Goal: Check status: Check status

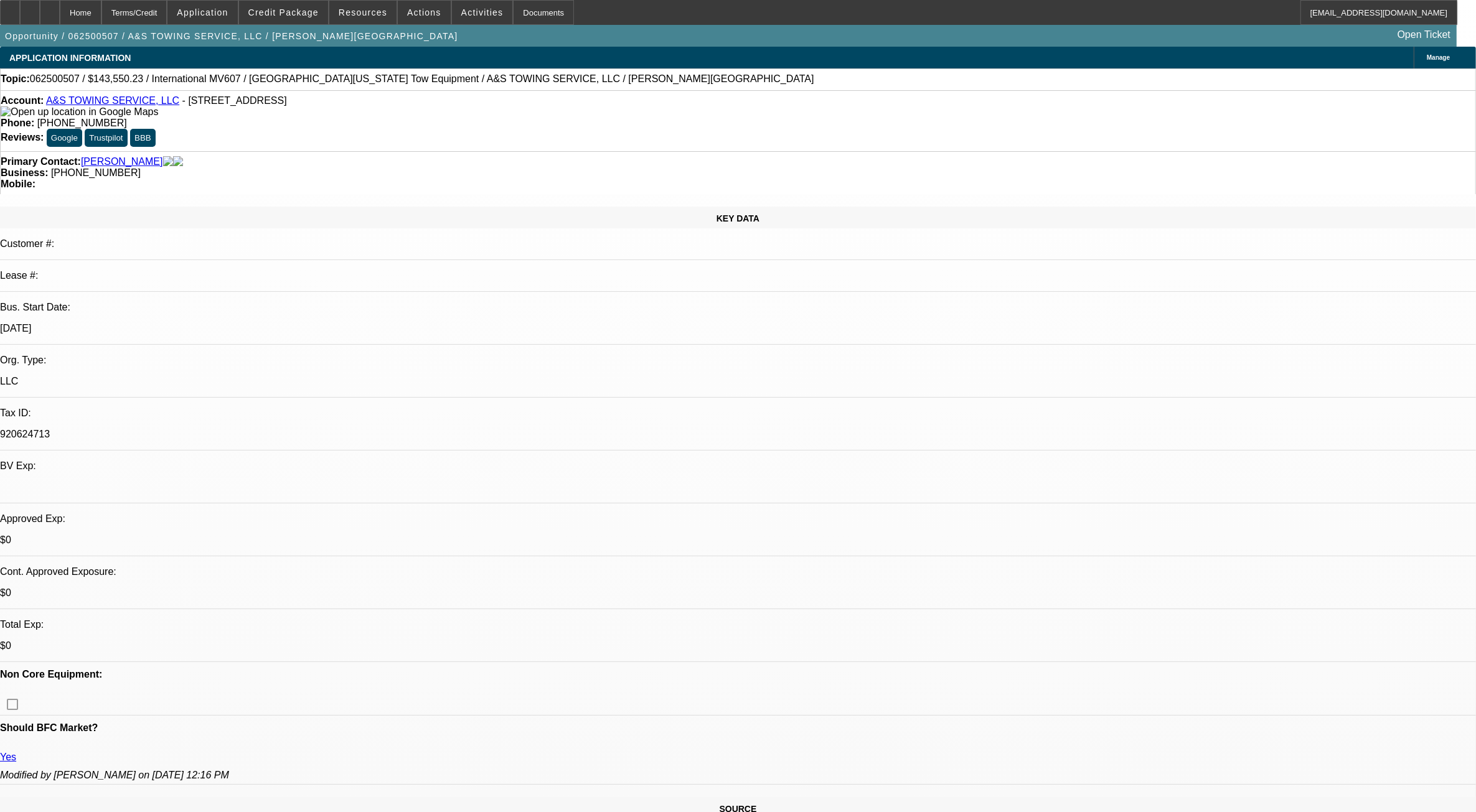
select select "0.1"
select select "0"
select select "0.1"
select select "0"
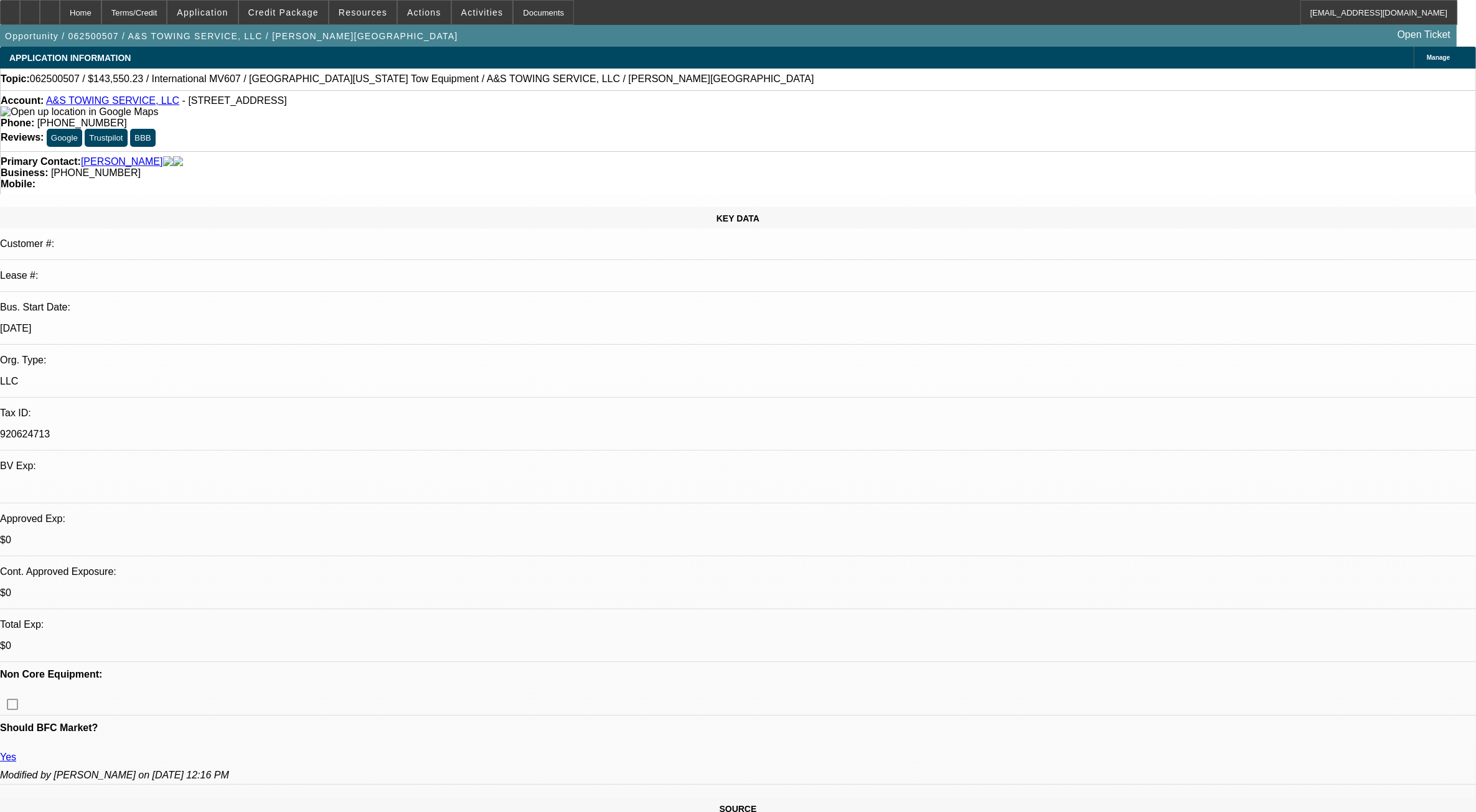
select select "0"
select select "0.1"
select select "0"
select select "1"
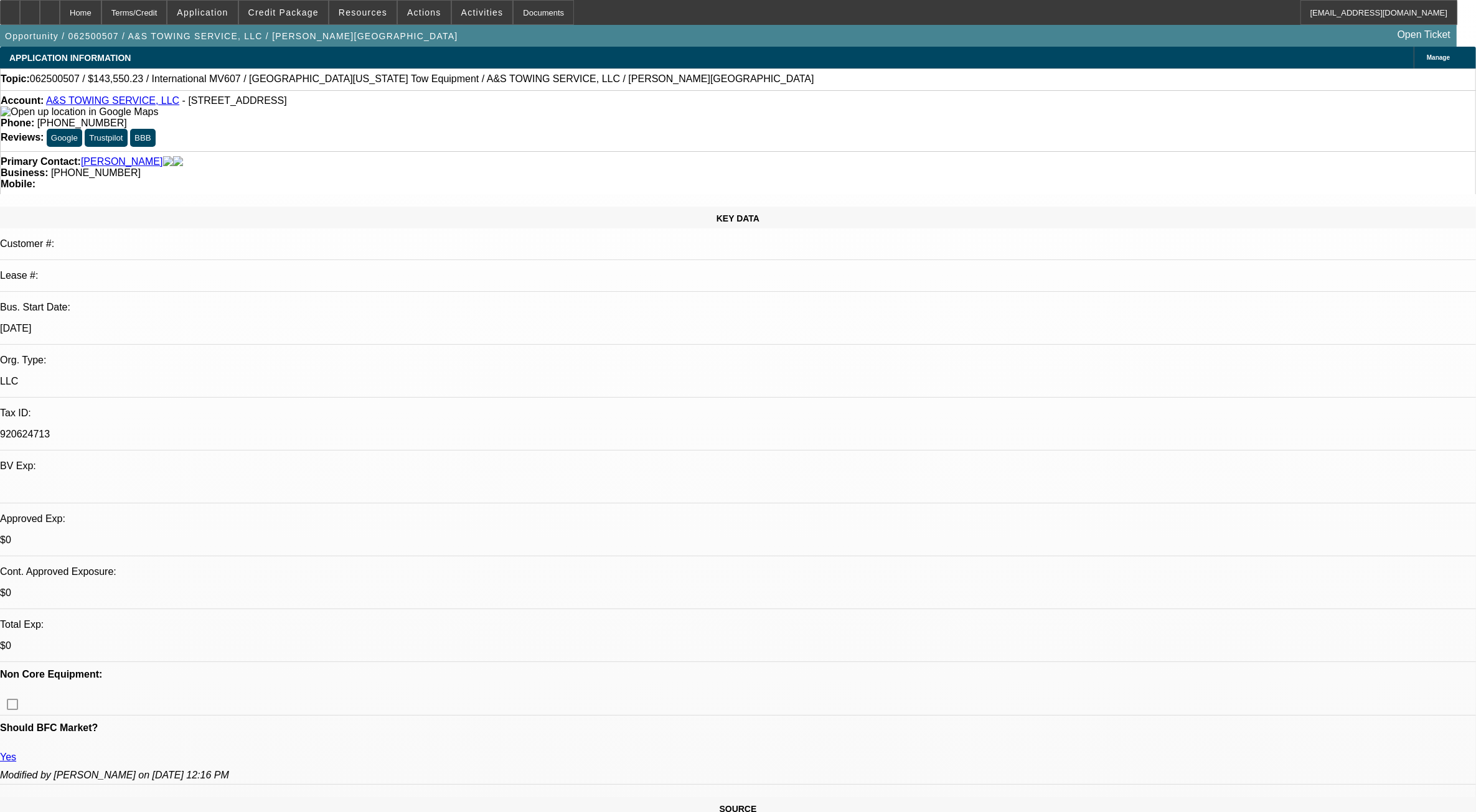
select select "2"
select select "6"
select select "1"
select select "2"
select select "6"
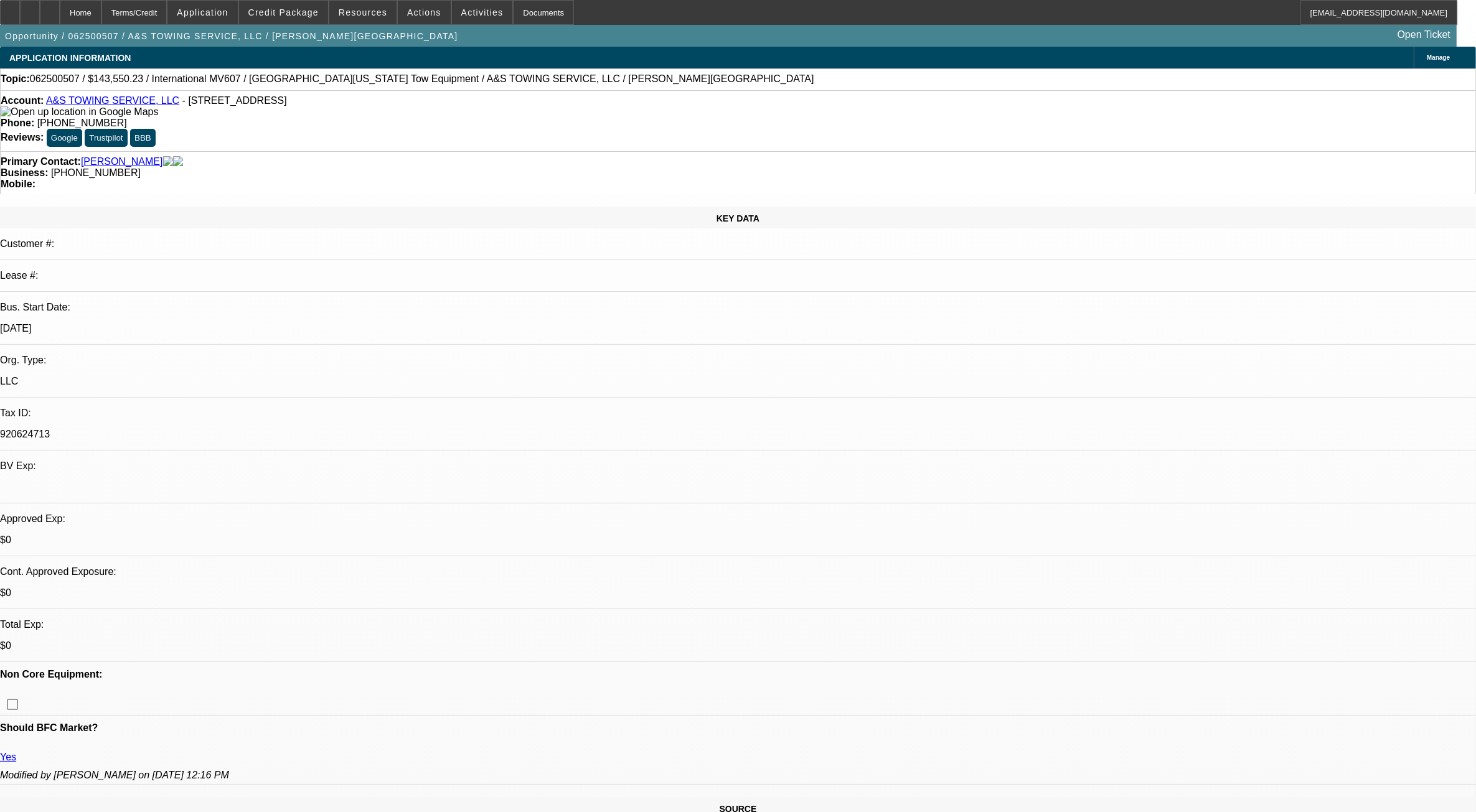
select select "1"
select select "2"
select select "6"
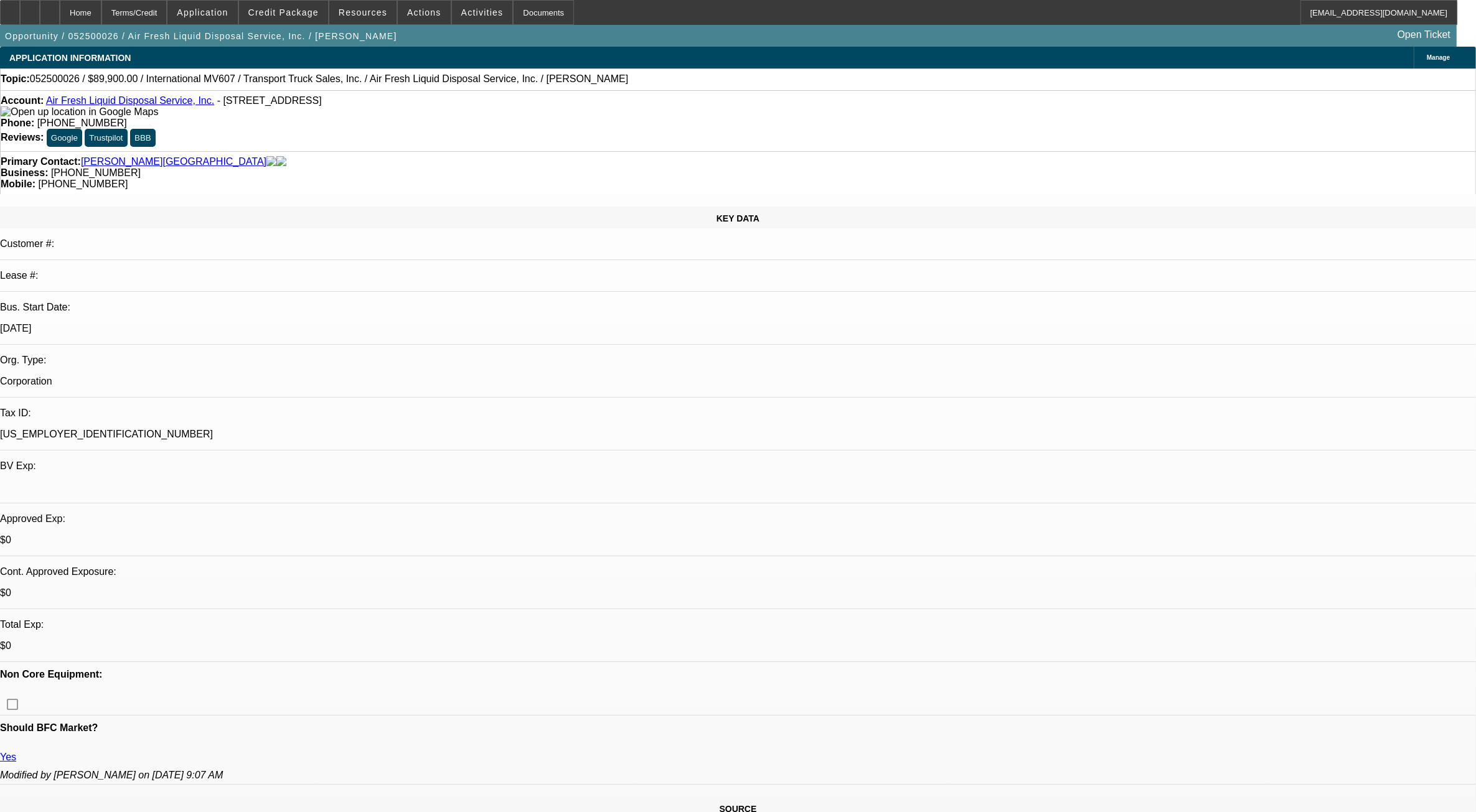
select select "0"
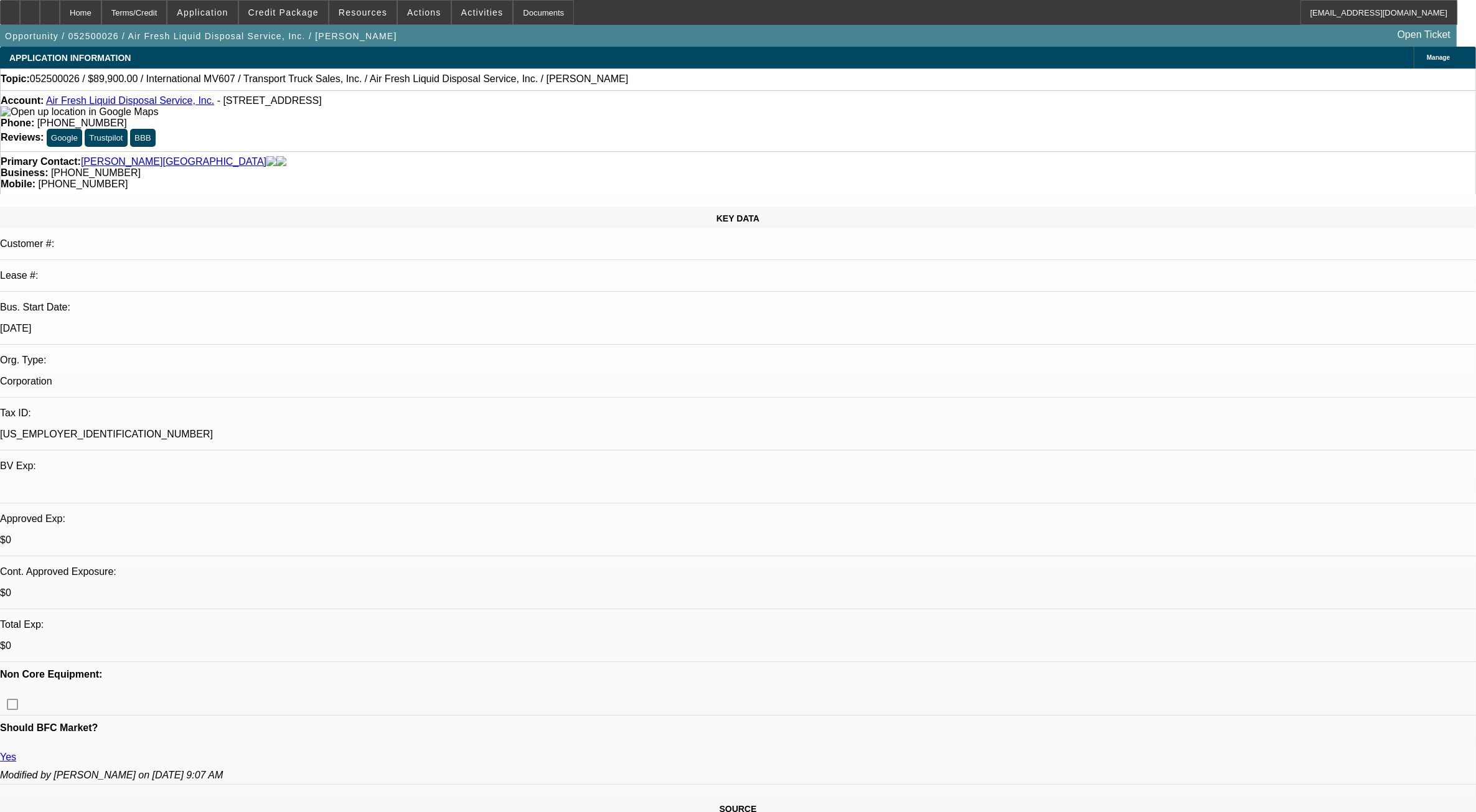
select select "0"
select select "1"
select select "3"
select select "6"
select select "1"
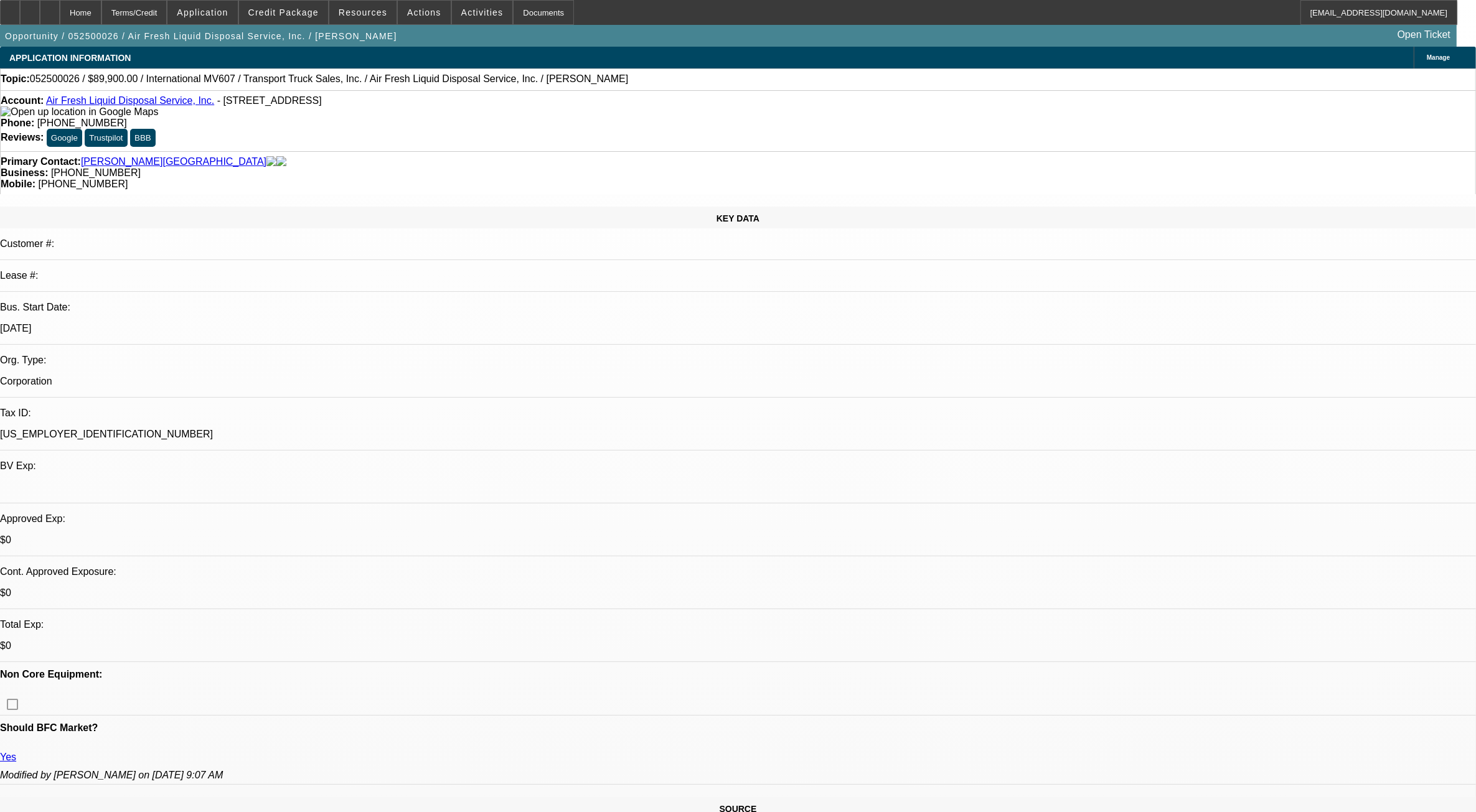
select select "3"
select select "6"
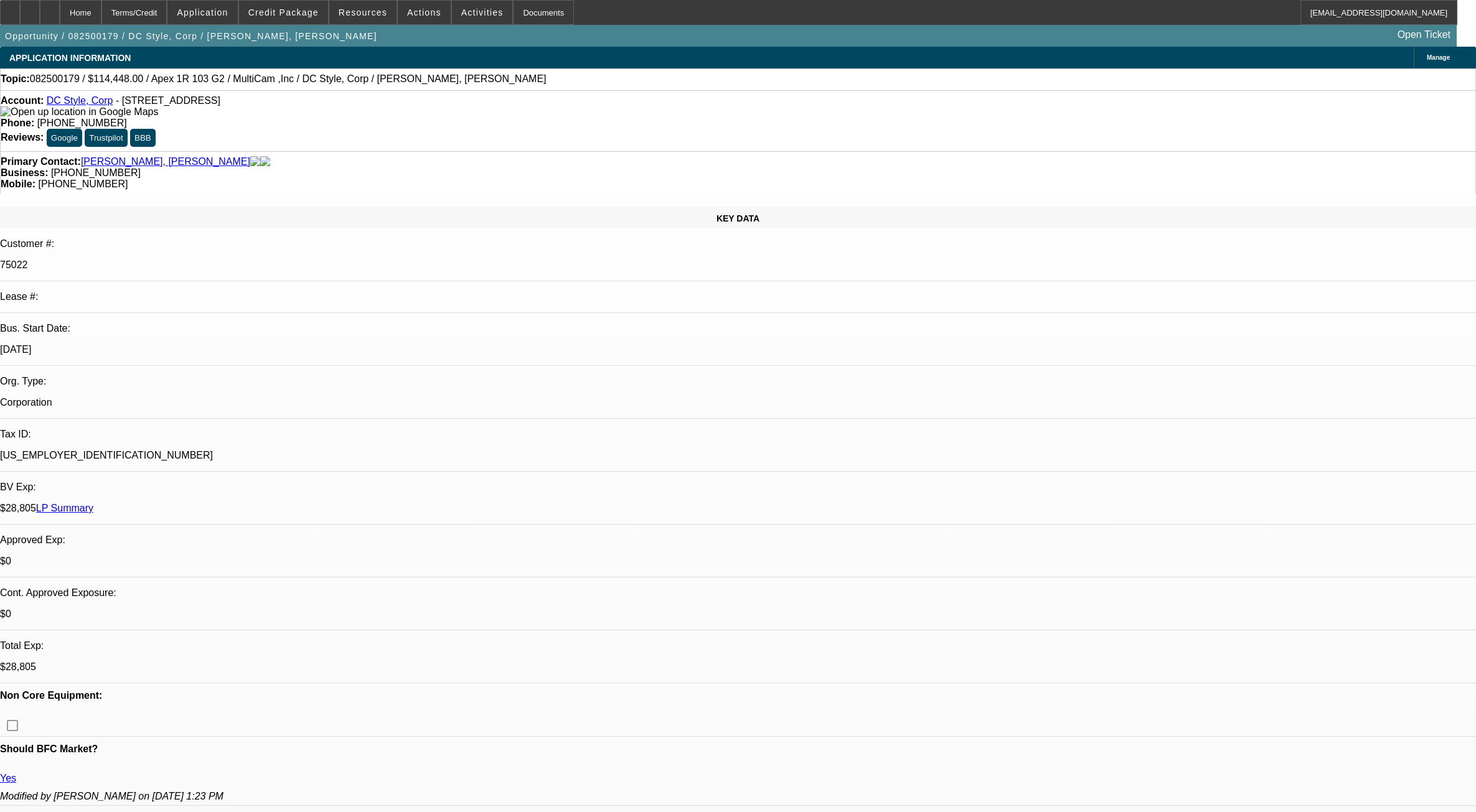
select select "0"
select select "0.1"
select select "4"
select select "0"
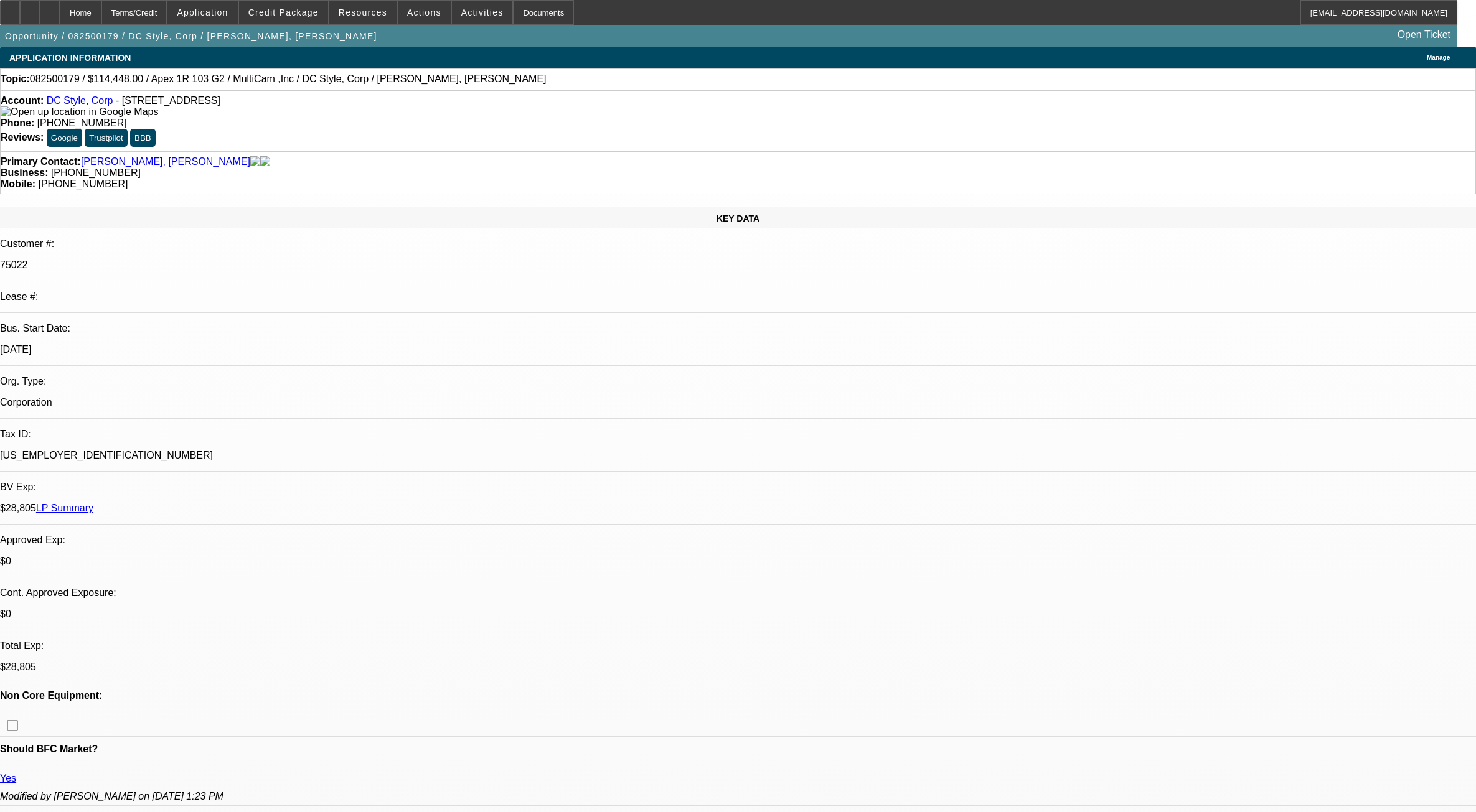
select select "0"
select select "6"
select select "0"
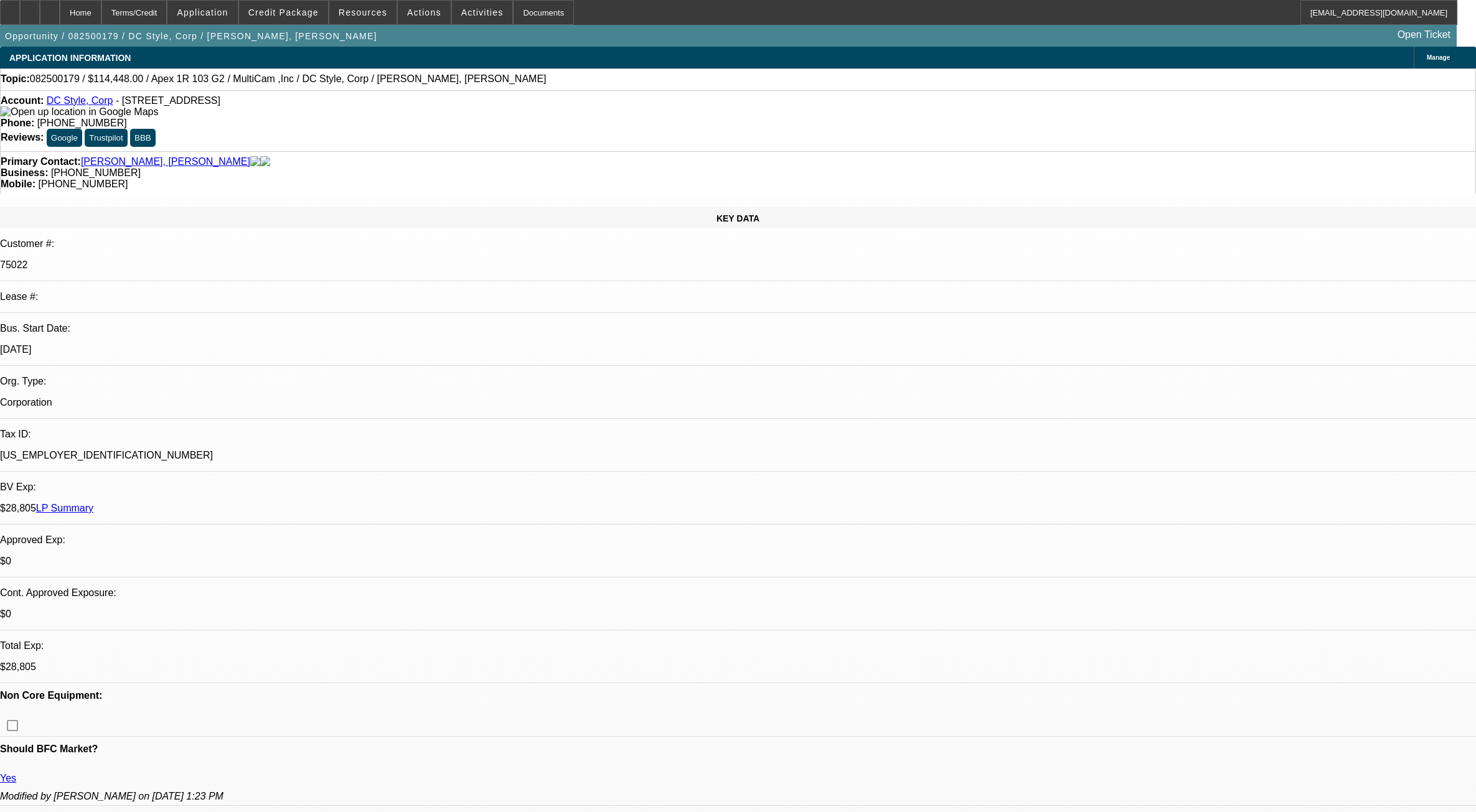
select select "0"
select select "6"
click at [50, 8] on icon at bounding box center [50, 8] width 0 height 0
select select "0"
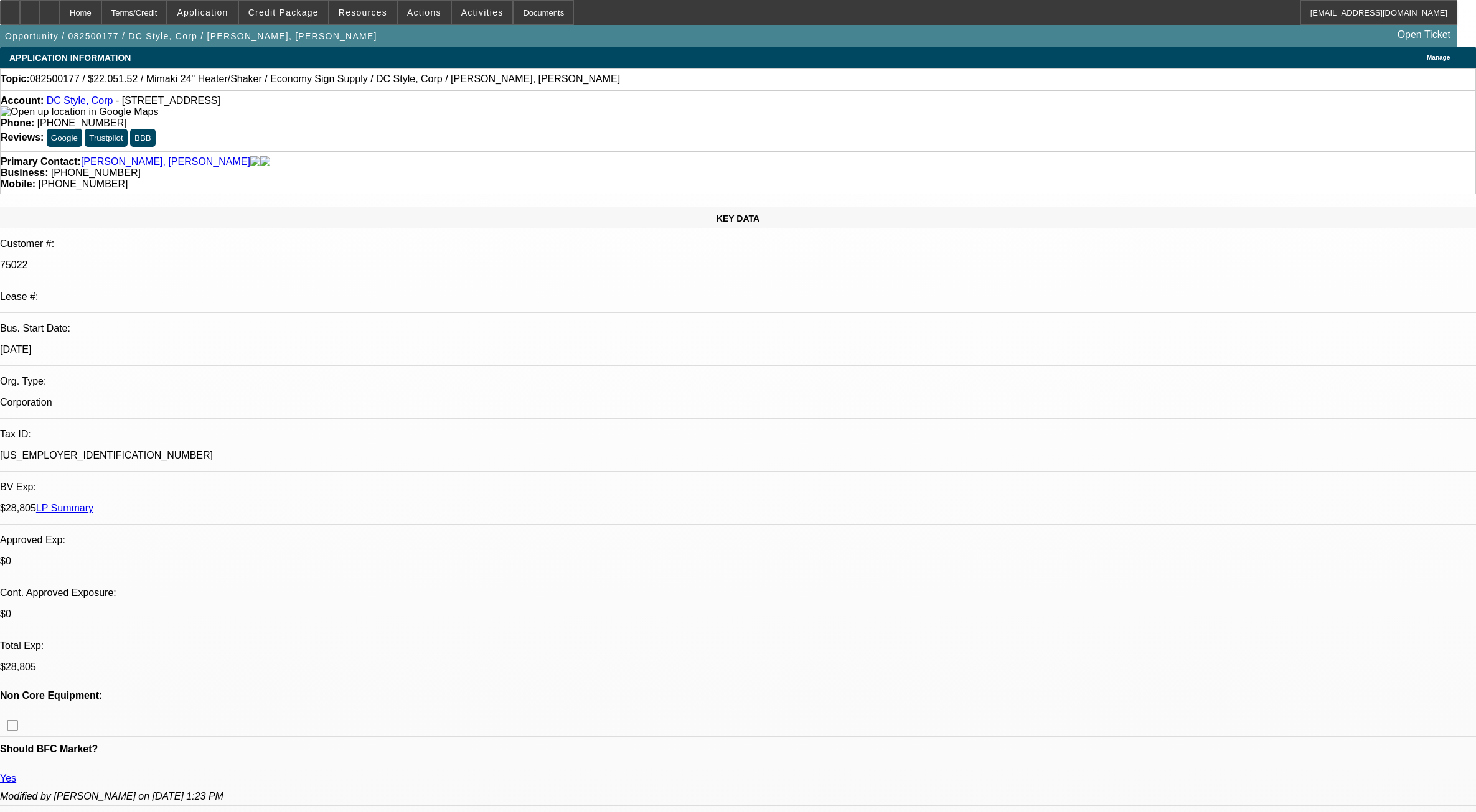
select select "0"
select select "6"
select select "0"
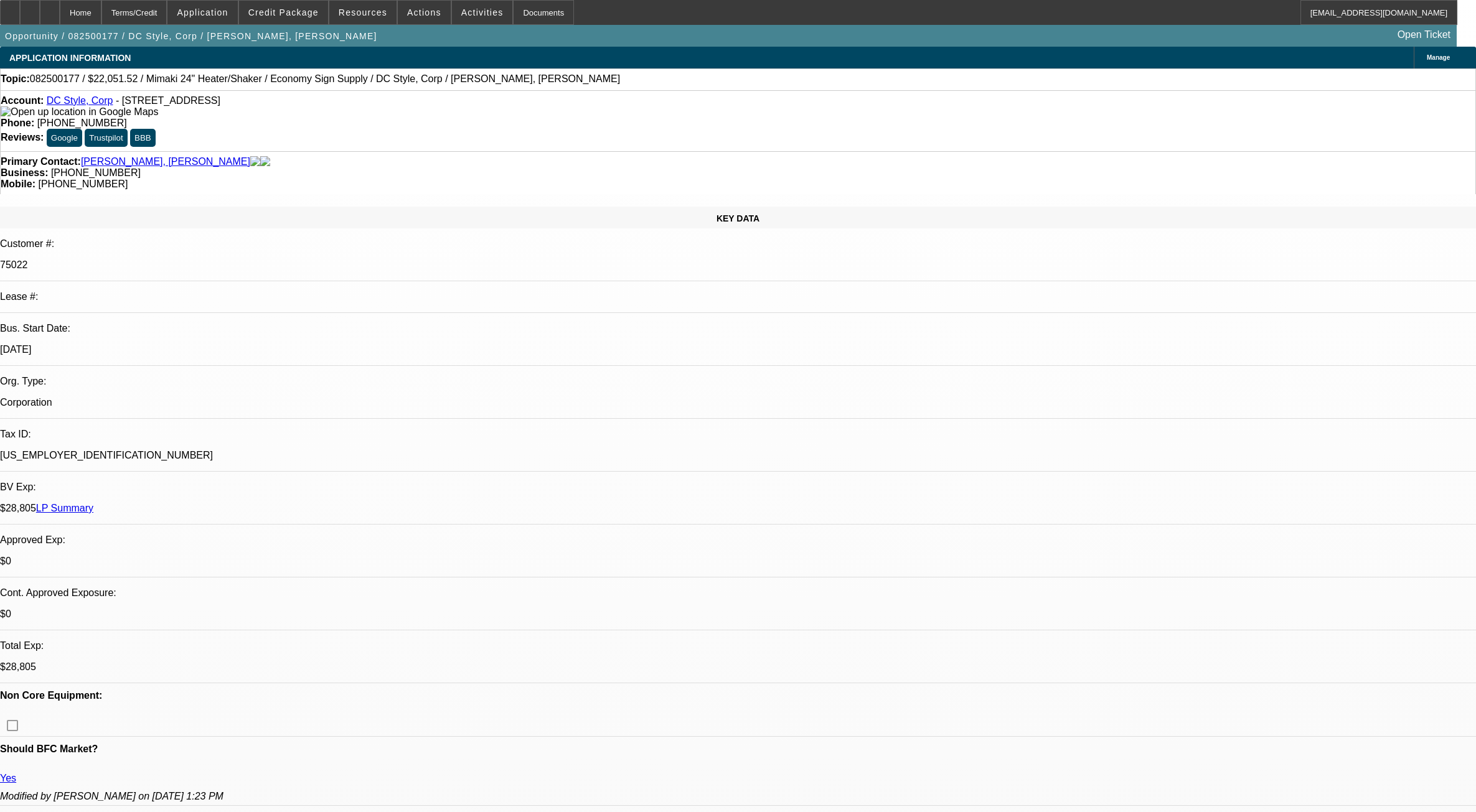
select select "6"
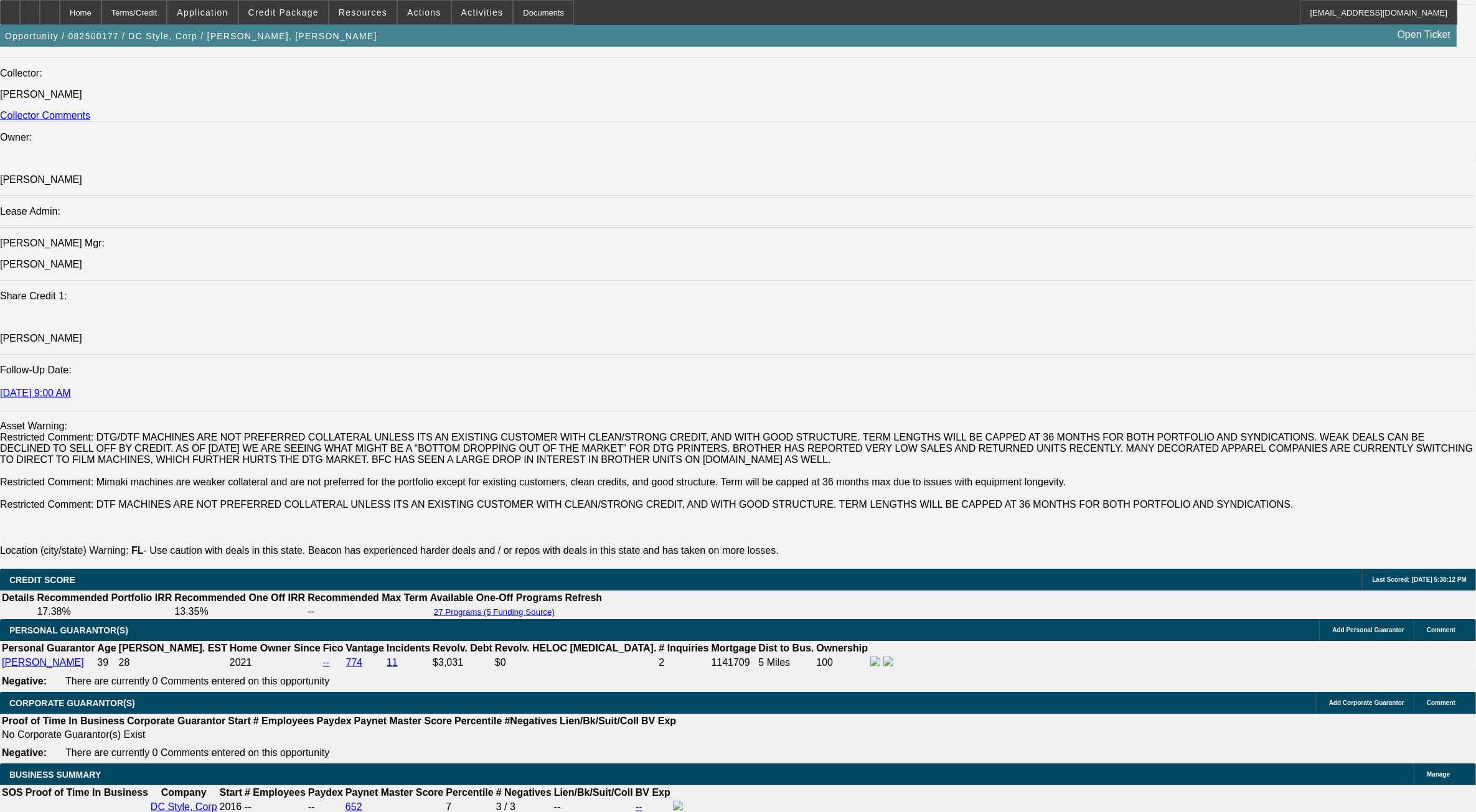
scroll to position [1167, 0]
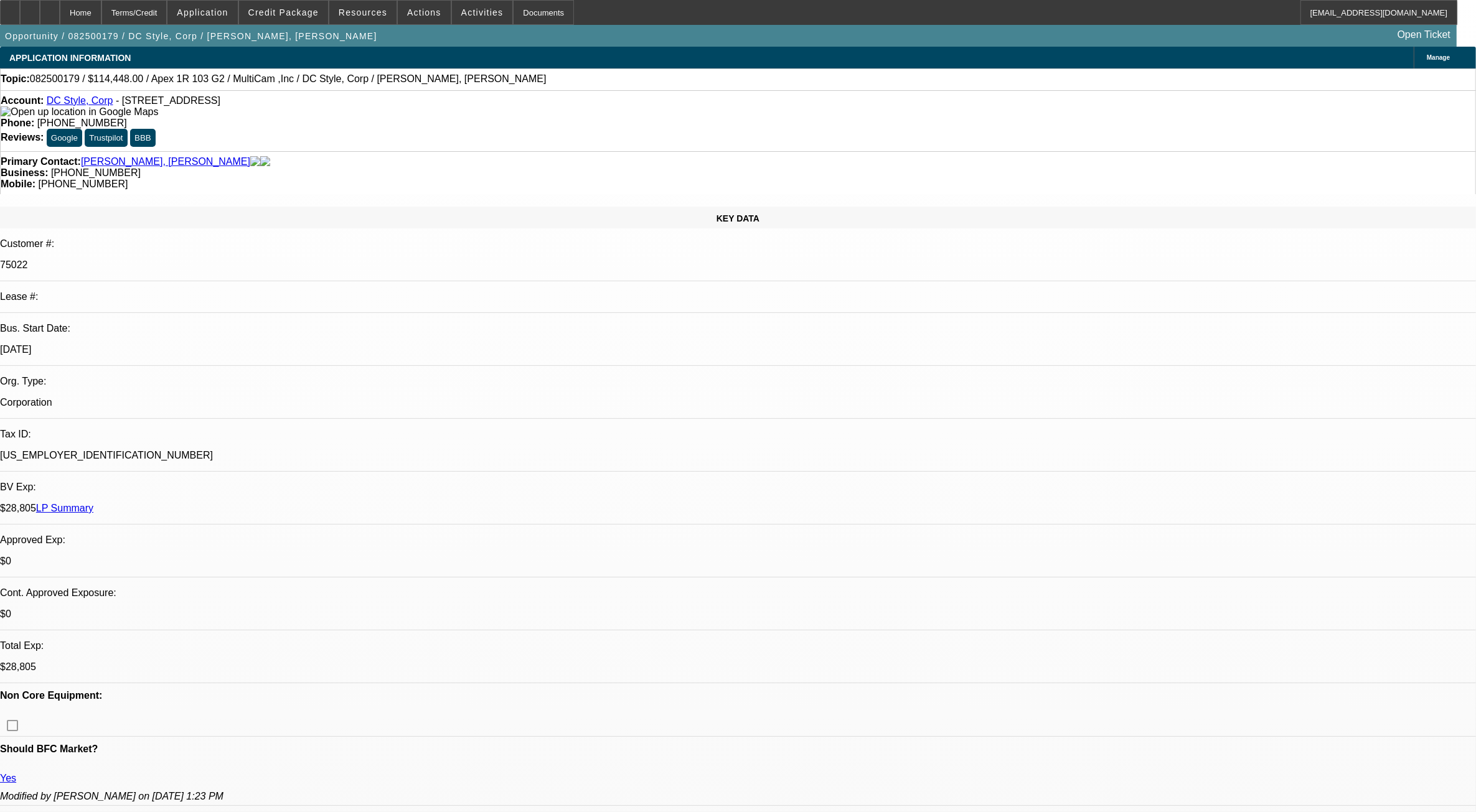
select select "0"
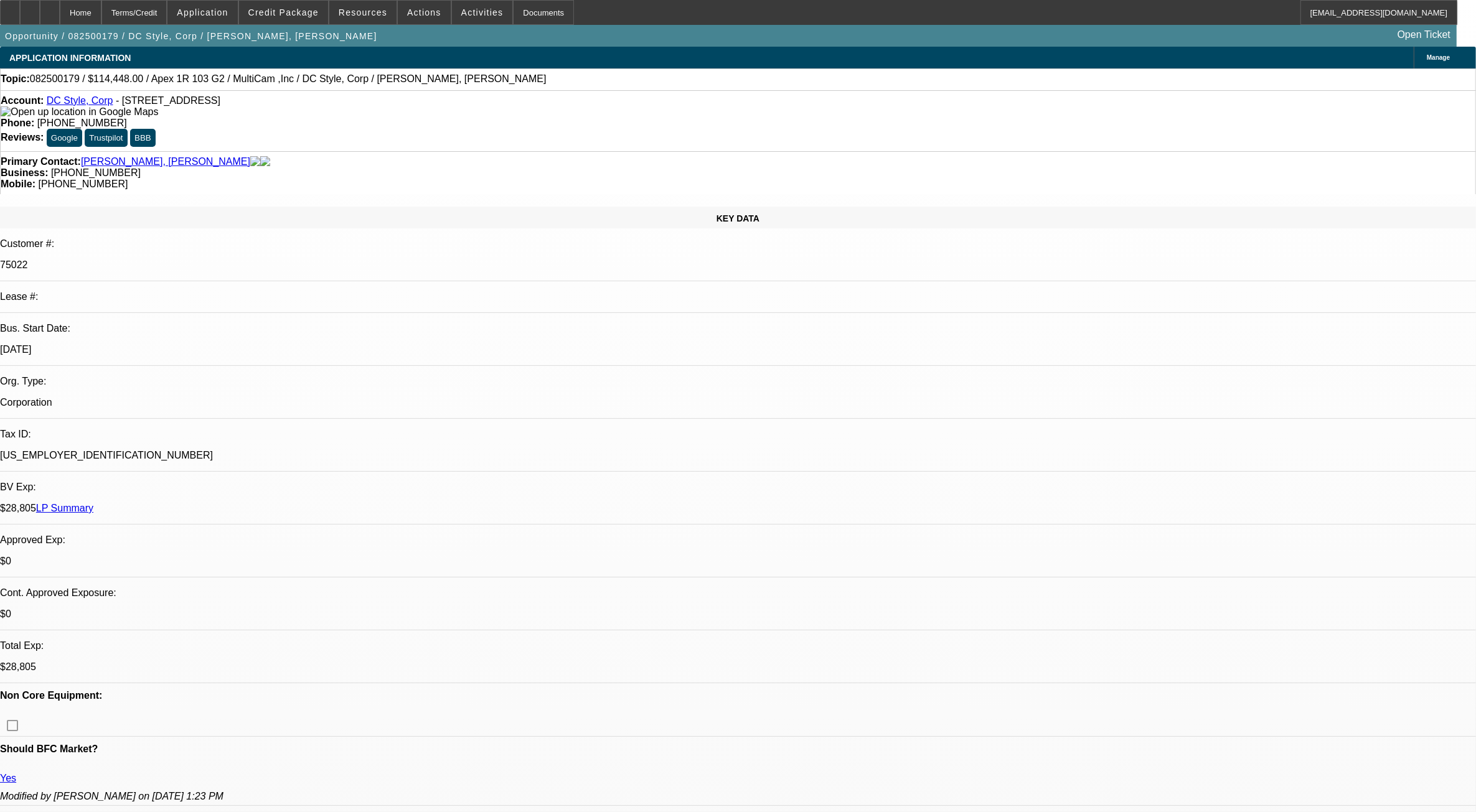
select select "0"
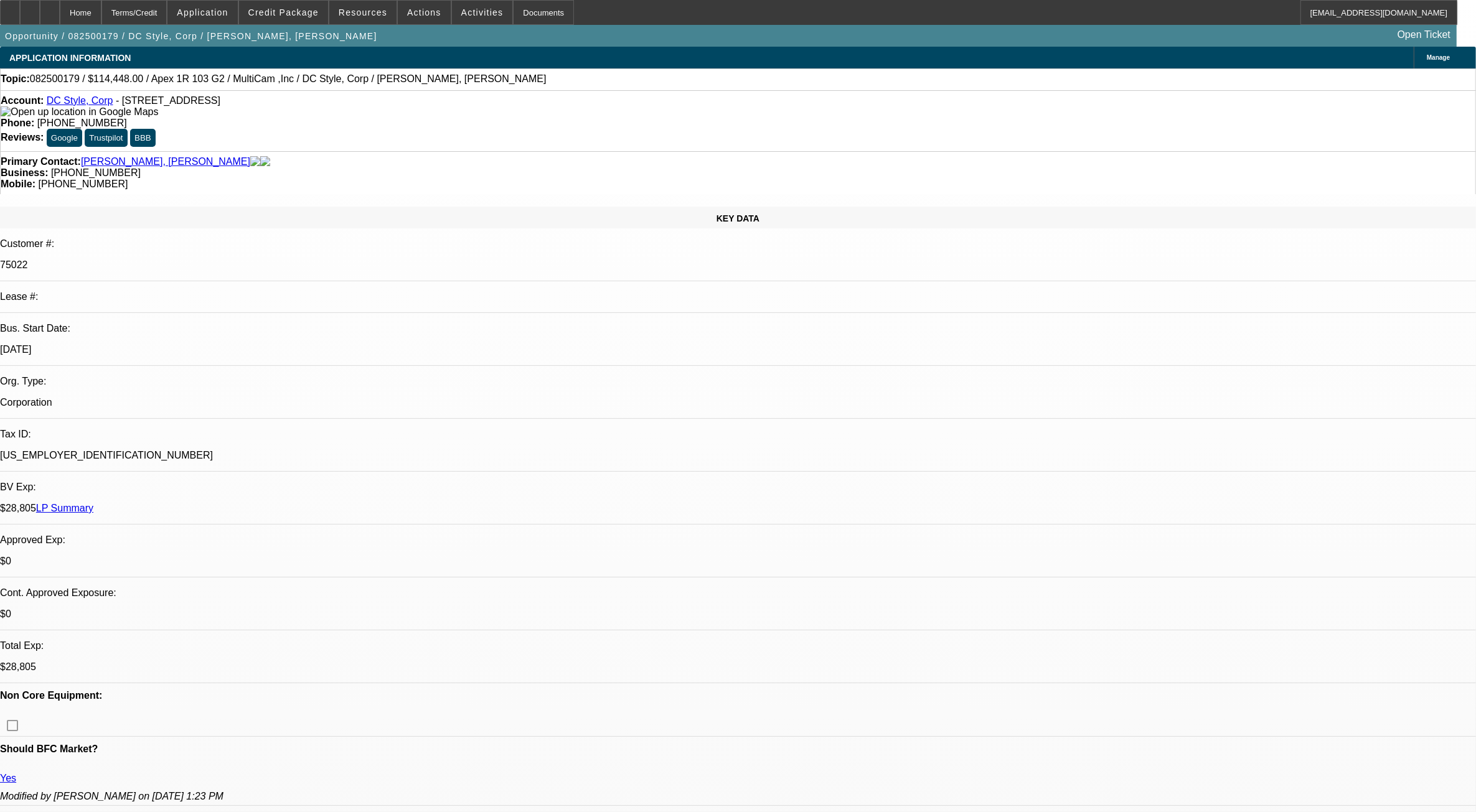
select select "0"
select select "1"
select select "6"
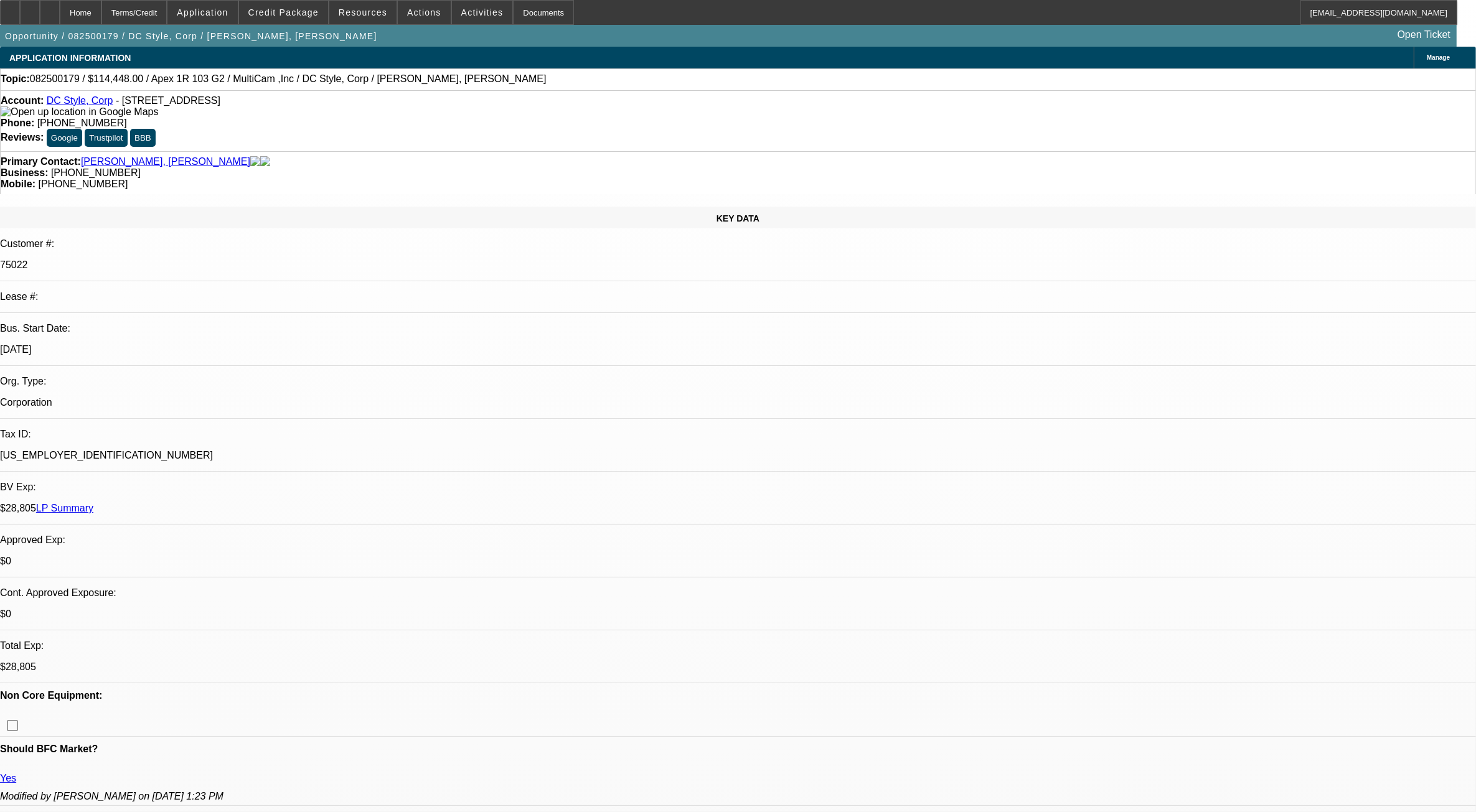
select select "1"
select select "6"
select select "1"
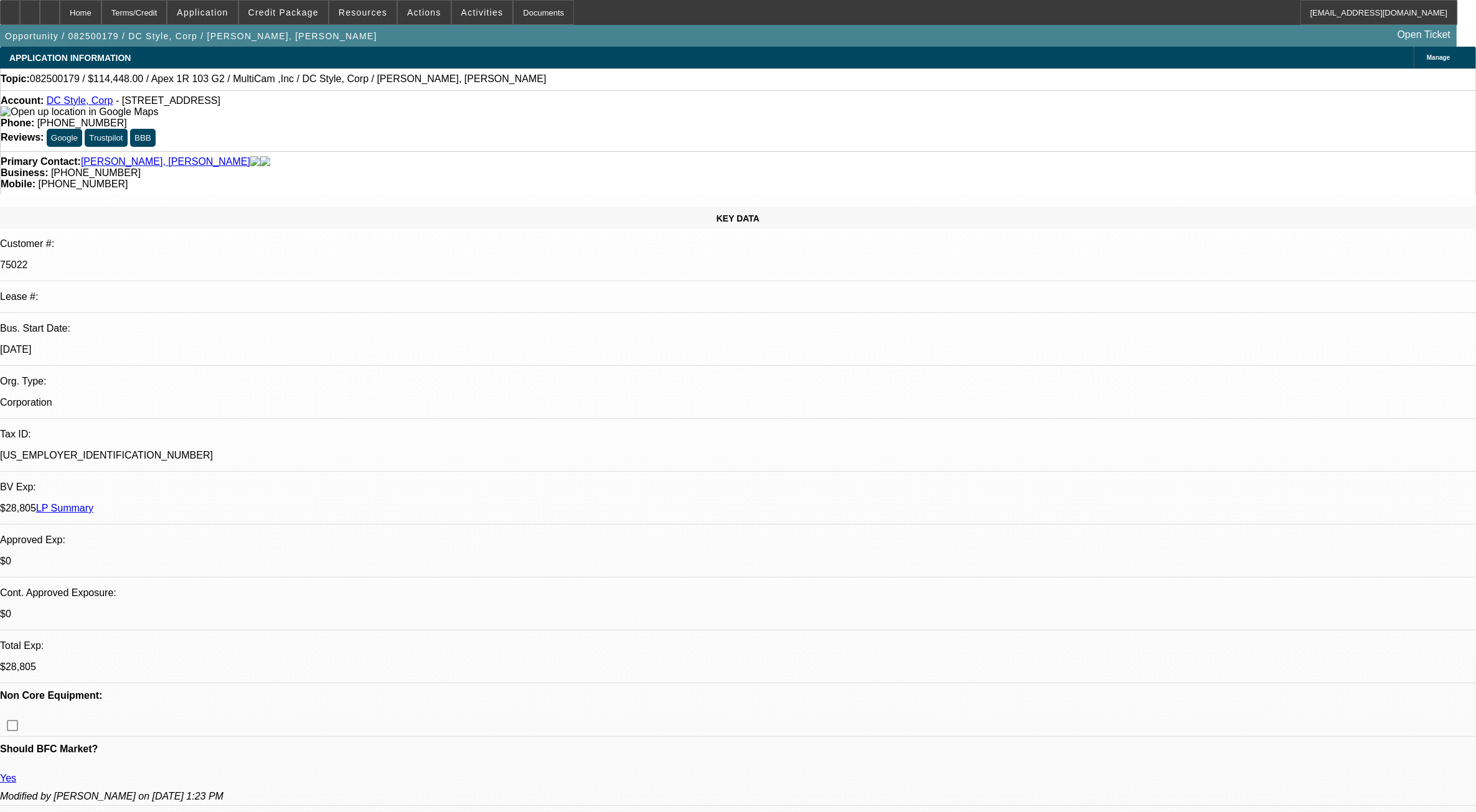
select select "6"
select select "1"
select select "6"
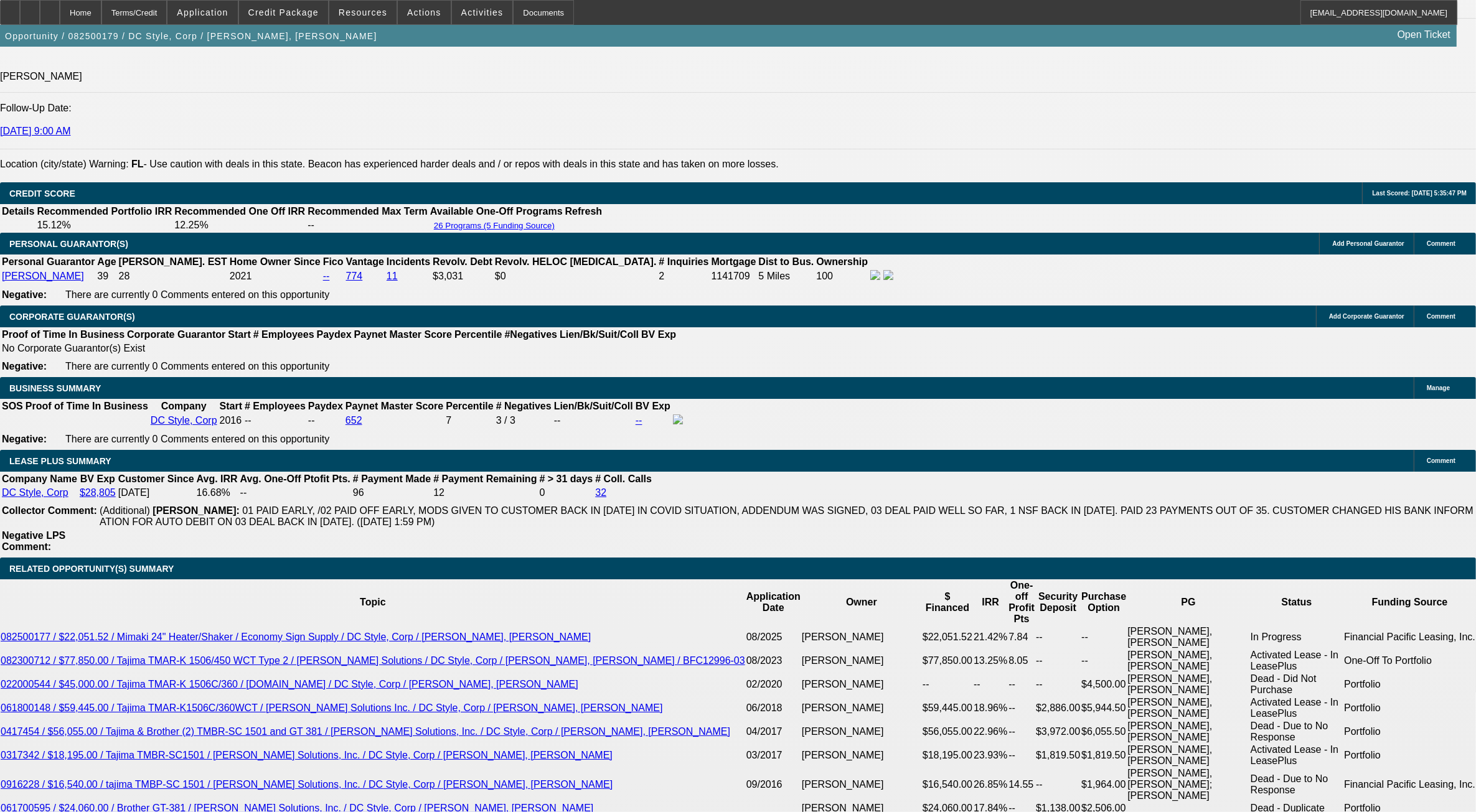
scroll to position [1945, 0]
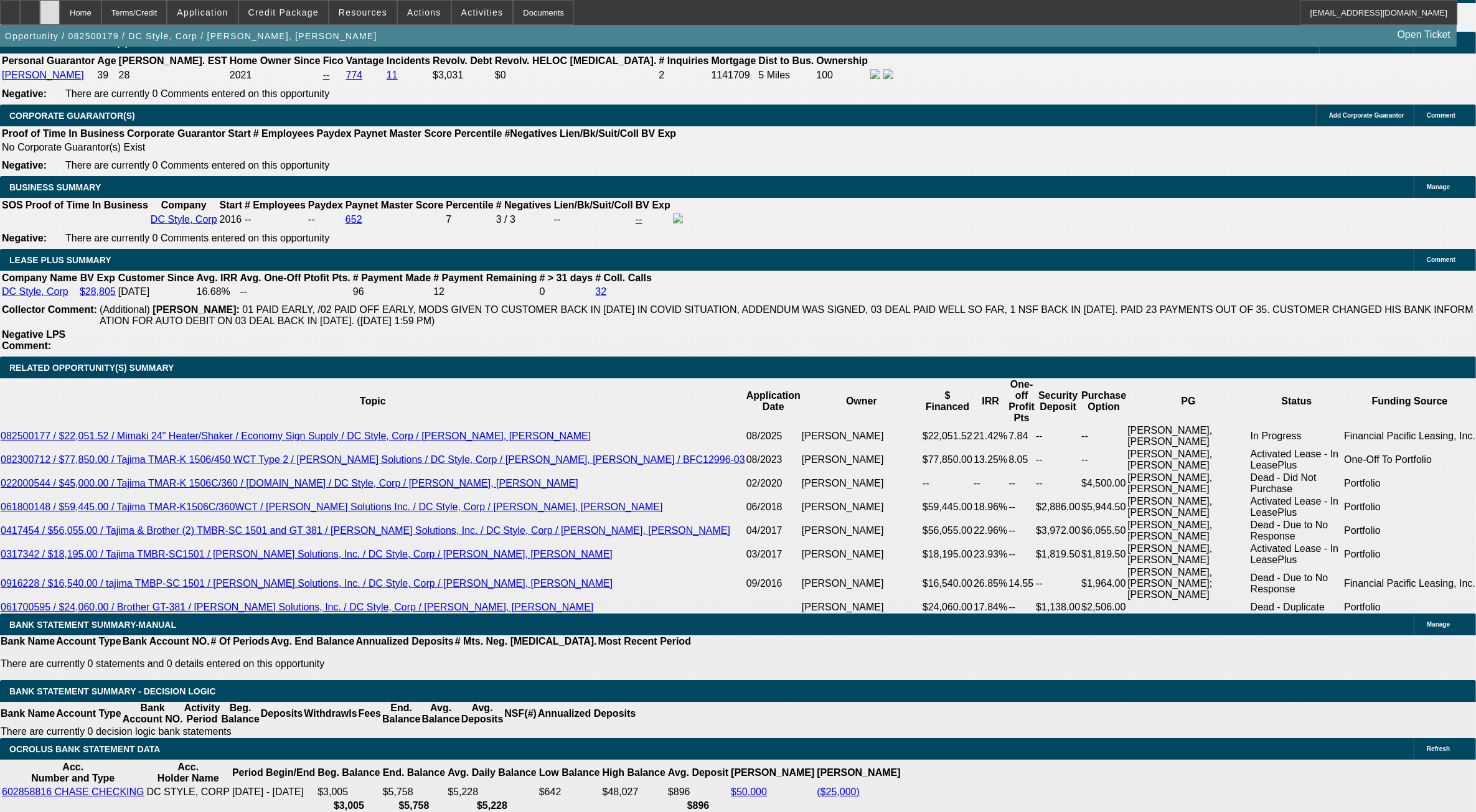
click at [60, 17] on div at bounding box center [50, 12] width 20 height 25
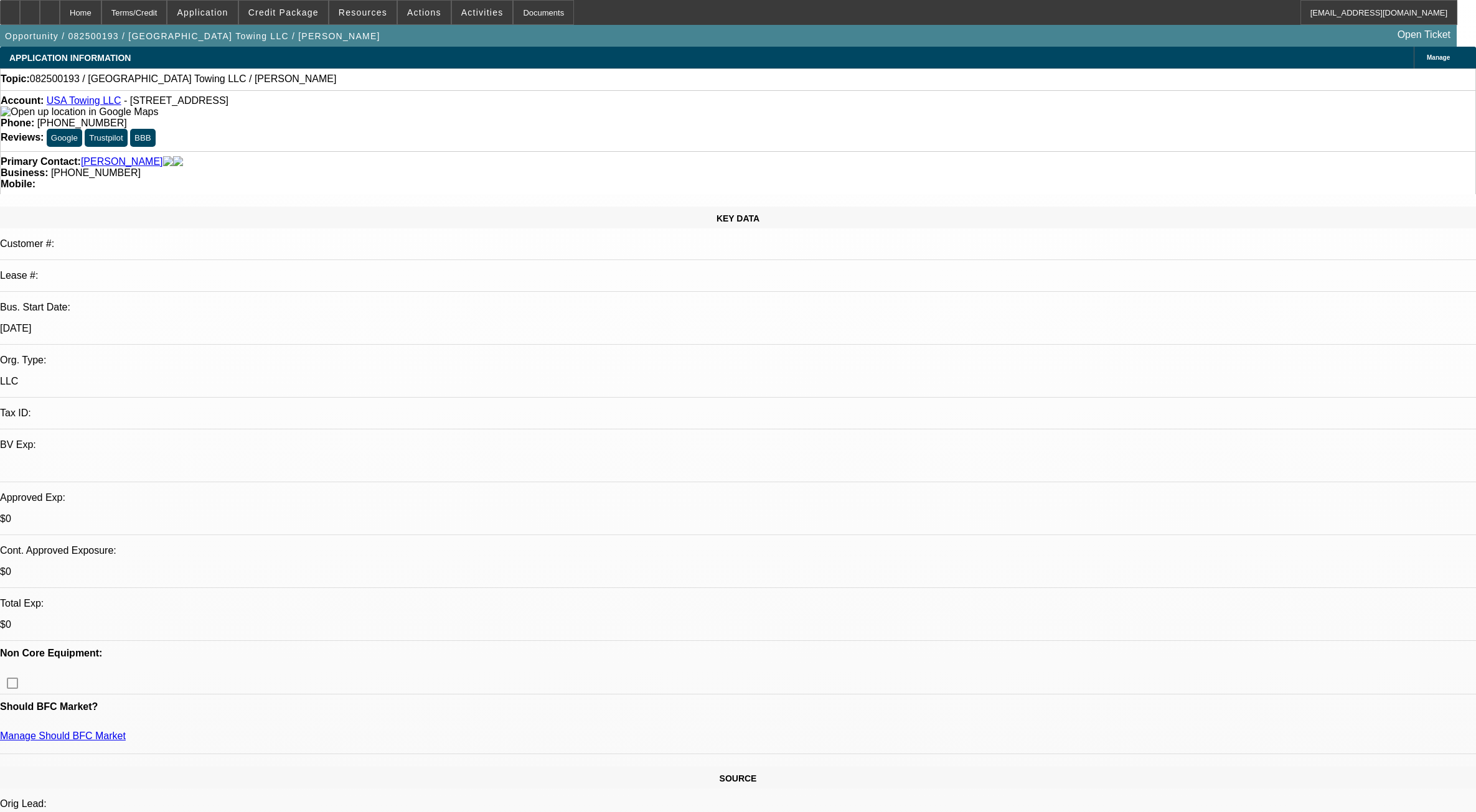
select select "0"
select select "2"
select select "0.1"
select select "4"
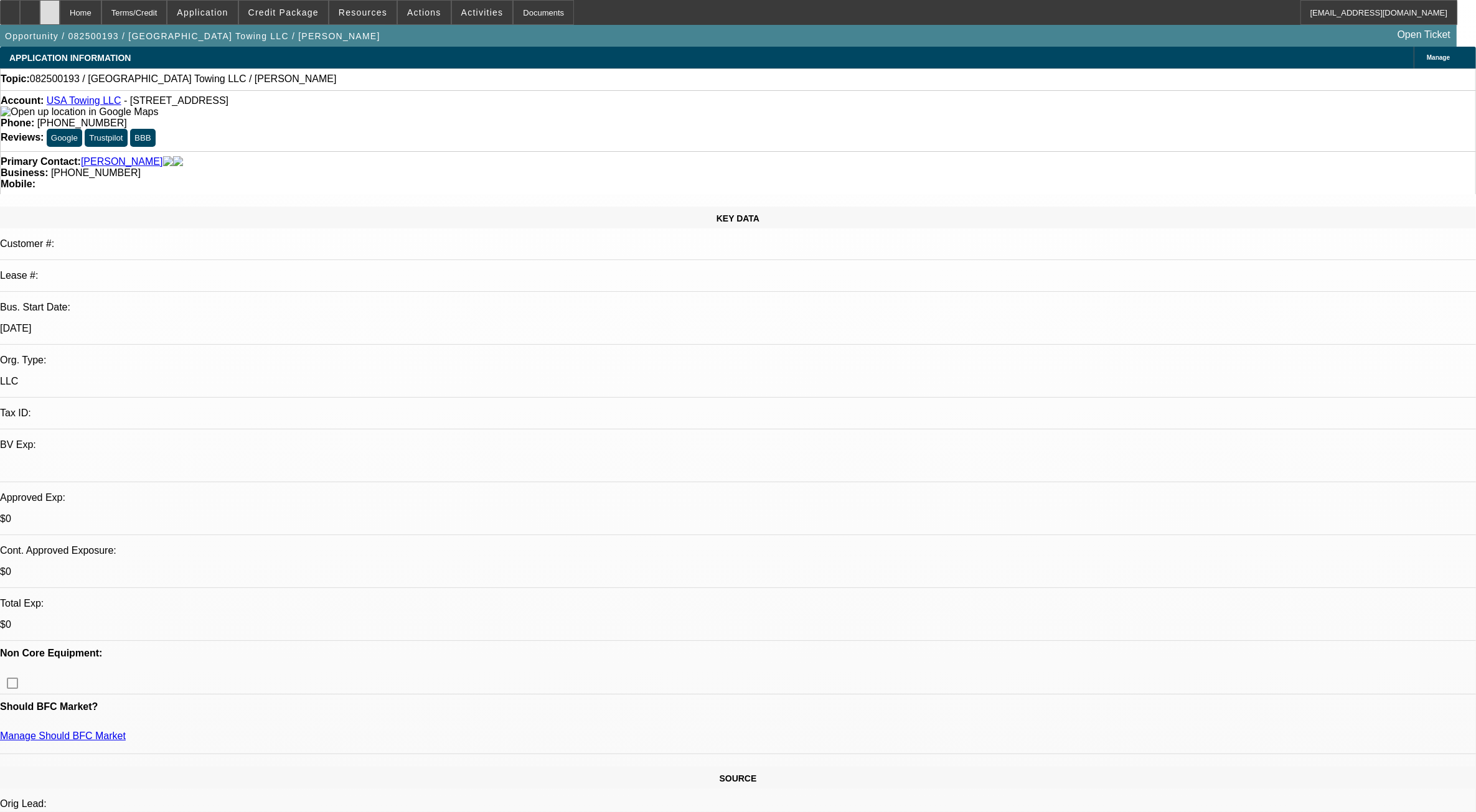
click at [60, 19] on div at bounding box center [50, 12] width 20 height 25
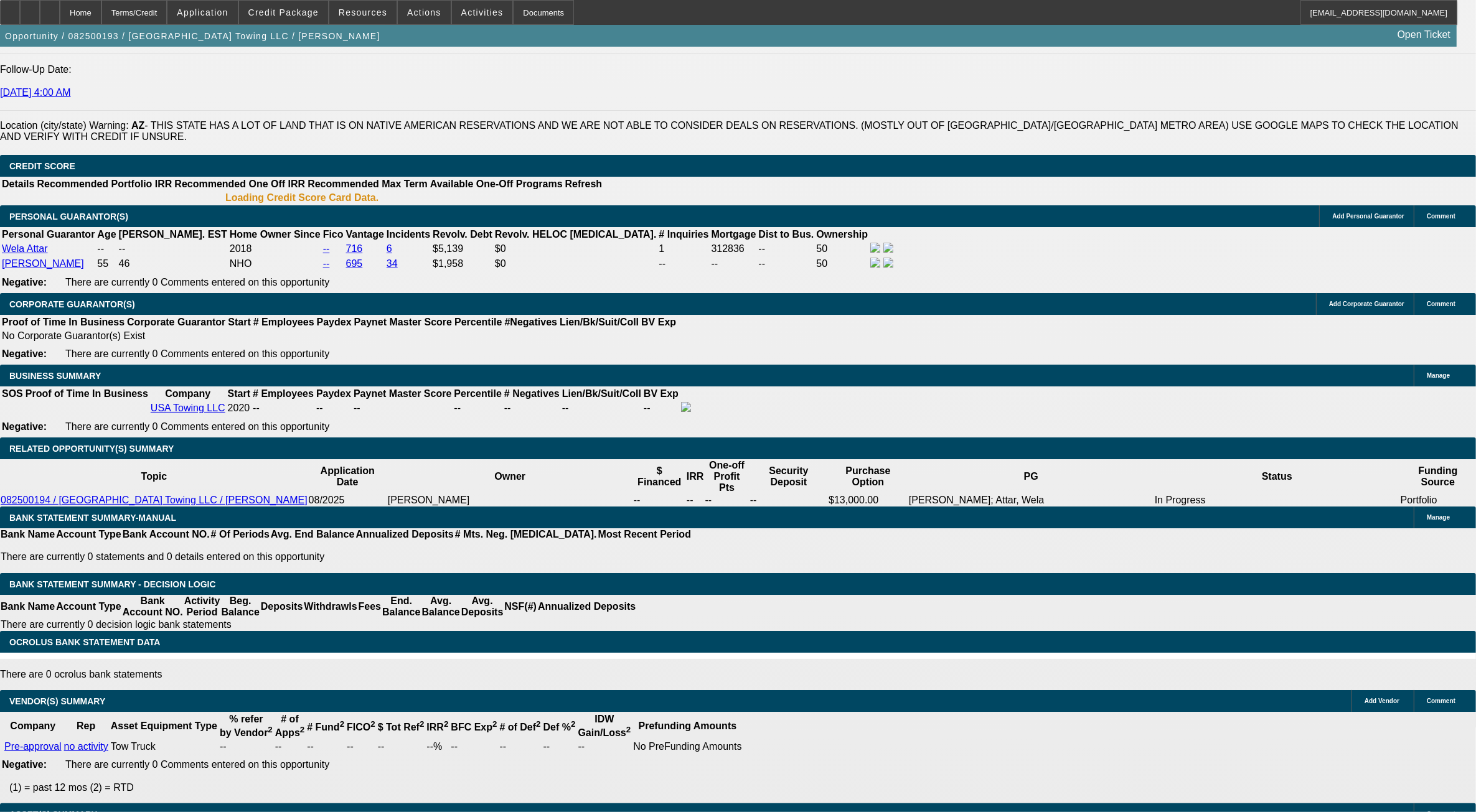
select select "0"
select select "0.1"
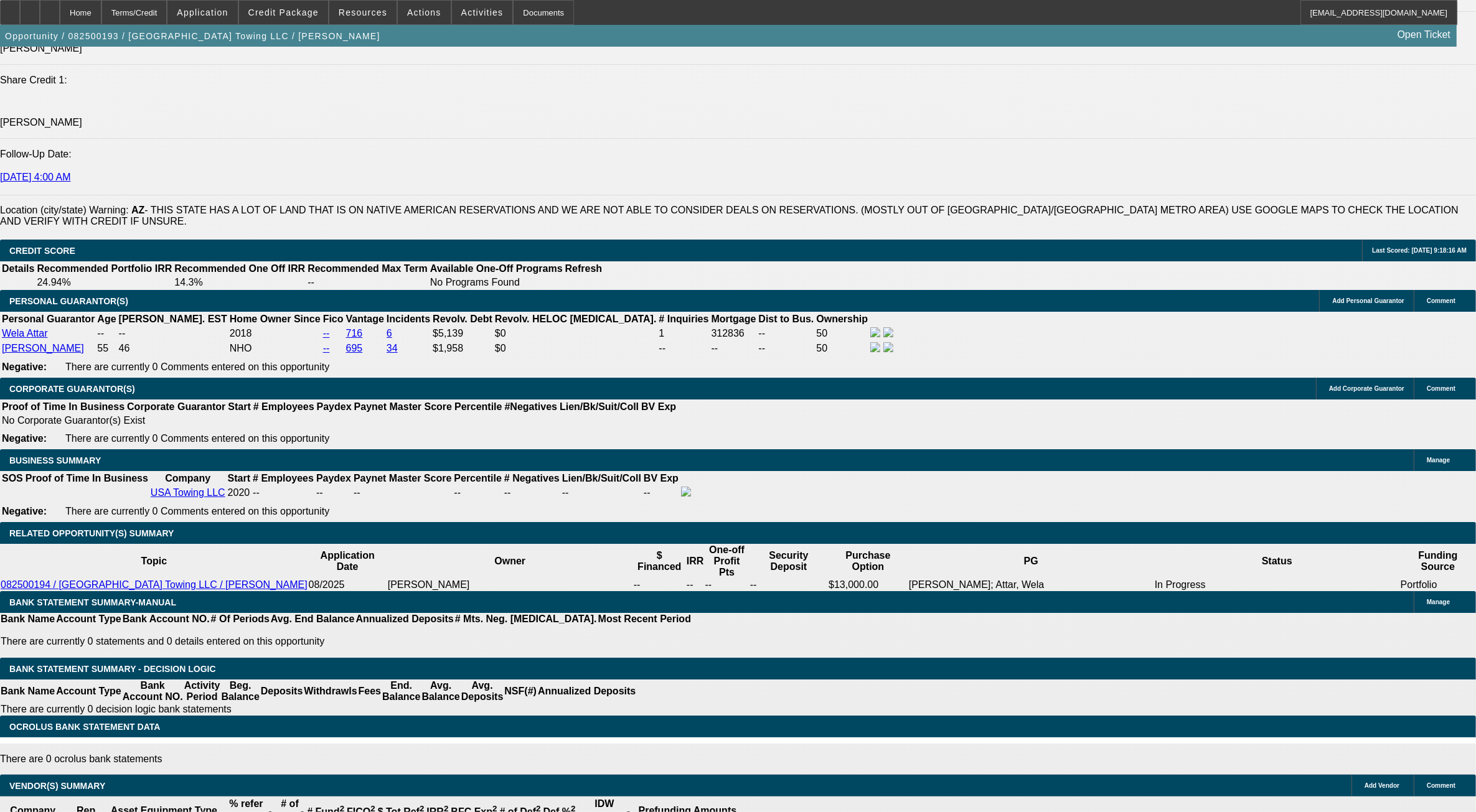
select select "1"
select select "3"
select select "4"
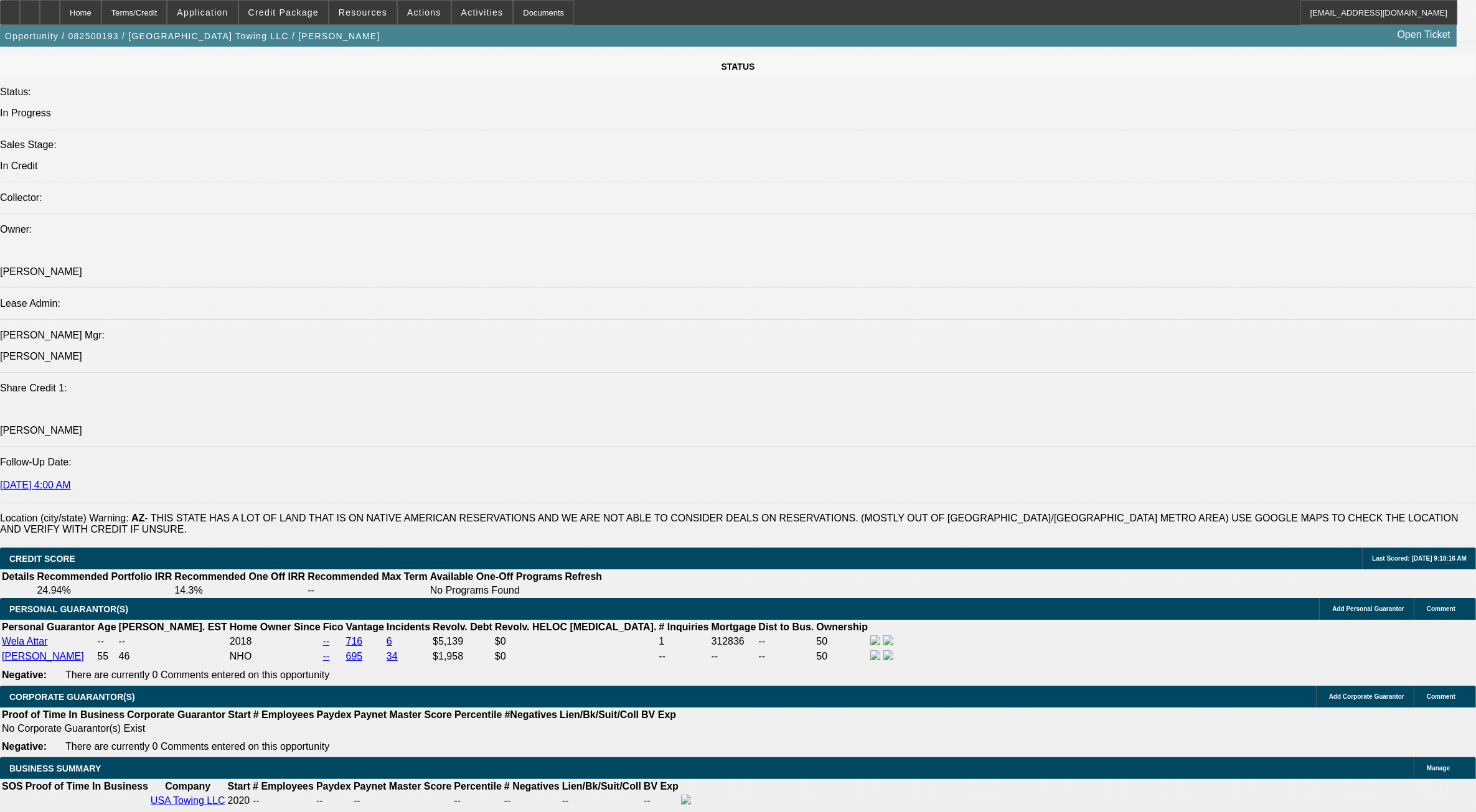
scroll to position [1712, 0]
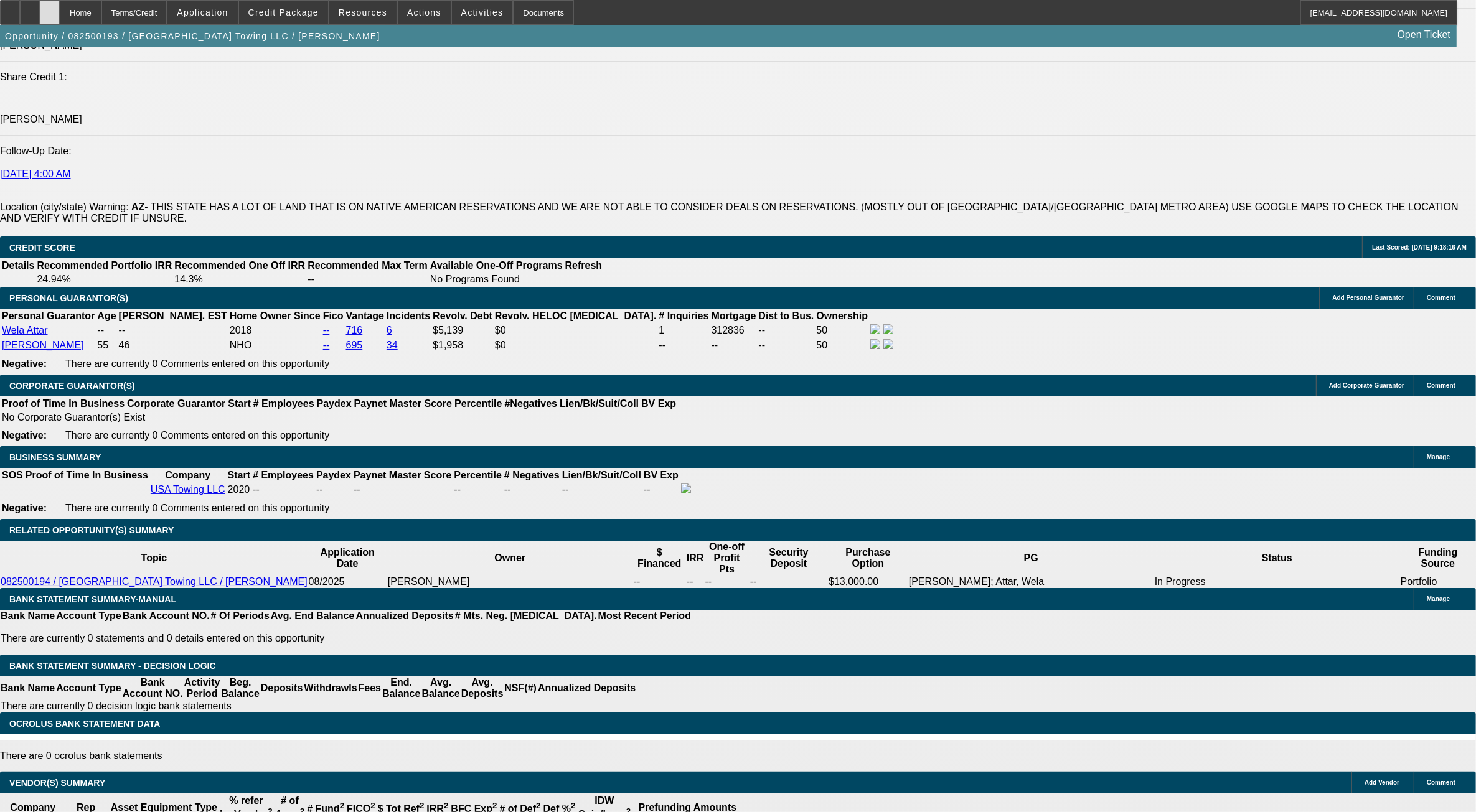
click at [60, 10] on div at bounding box center [50, 12] width 20 height 25
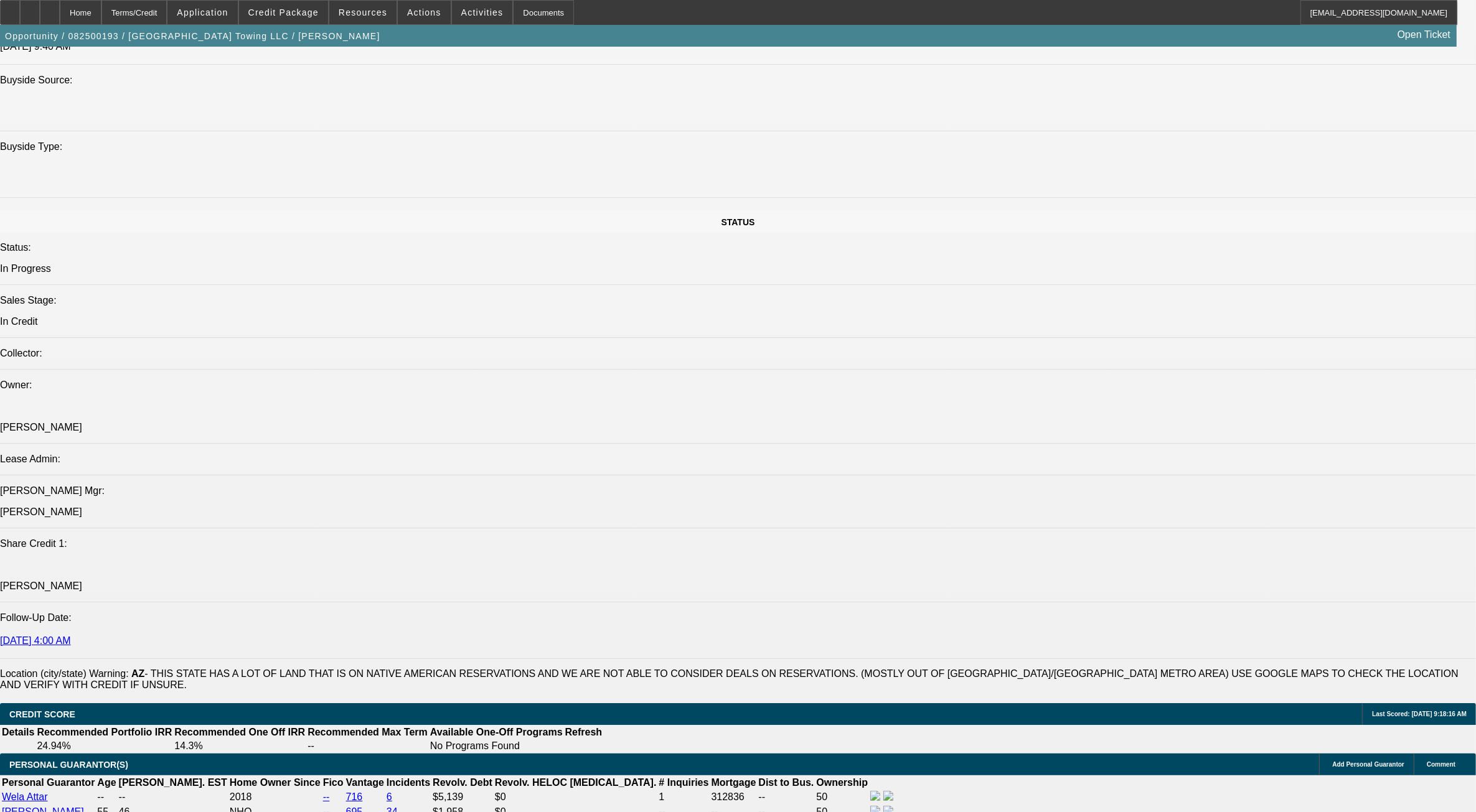
scroll to position [922, 0]
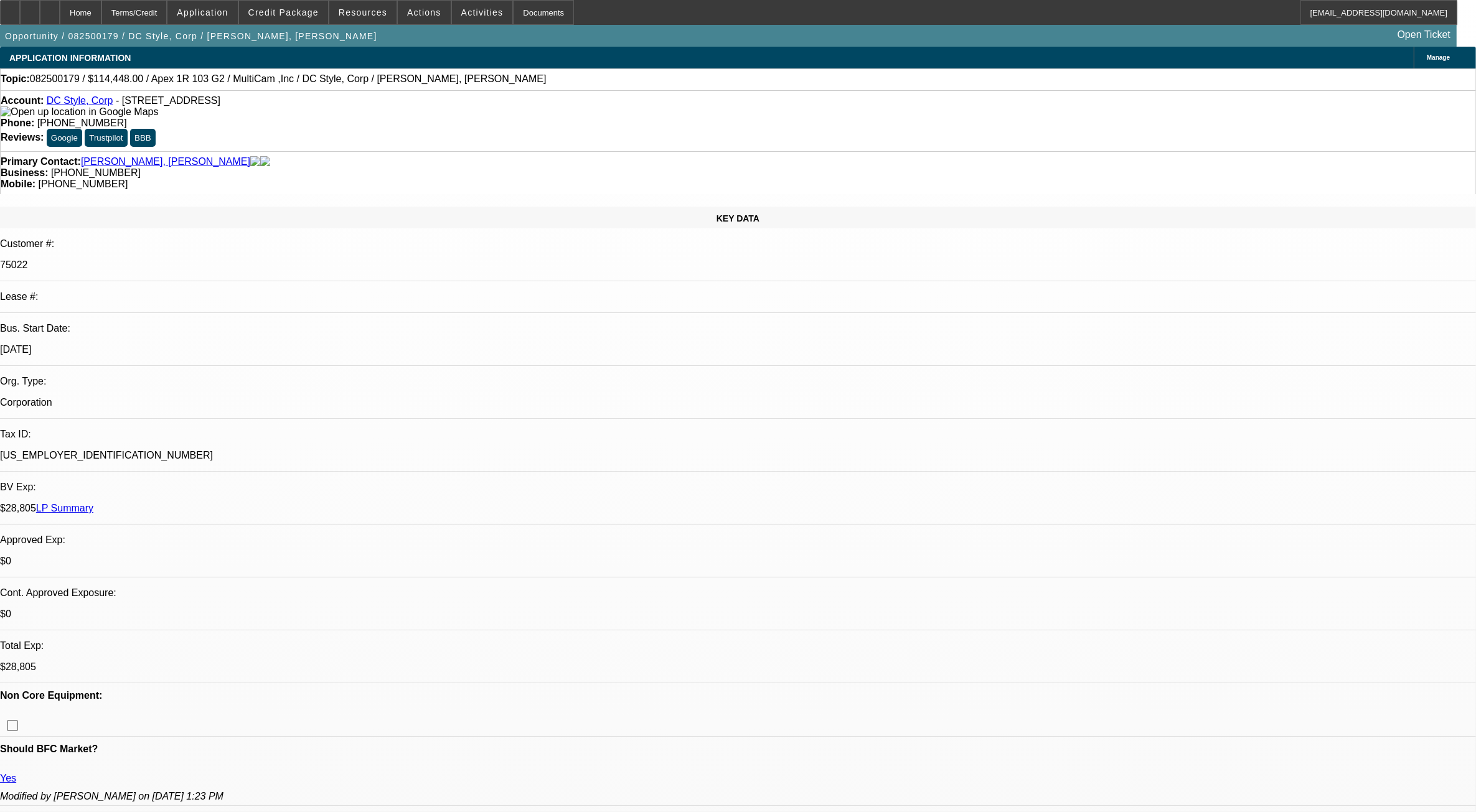
select select "0"
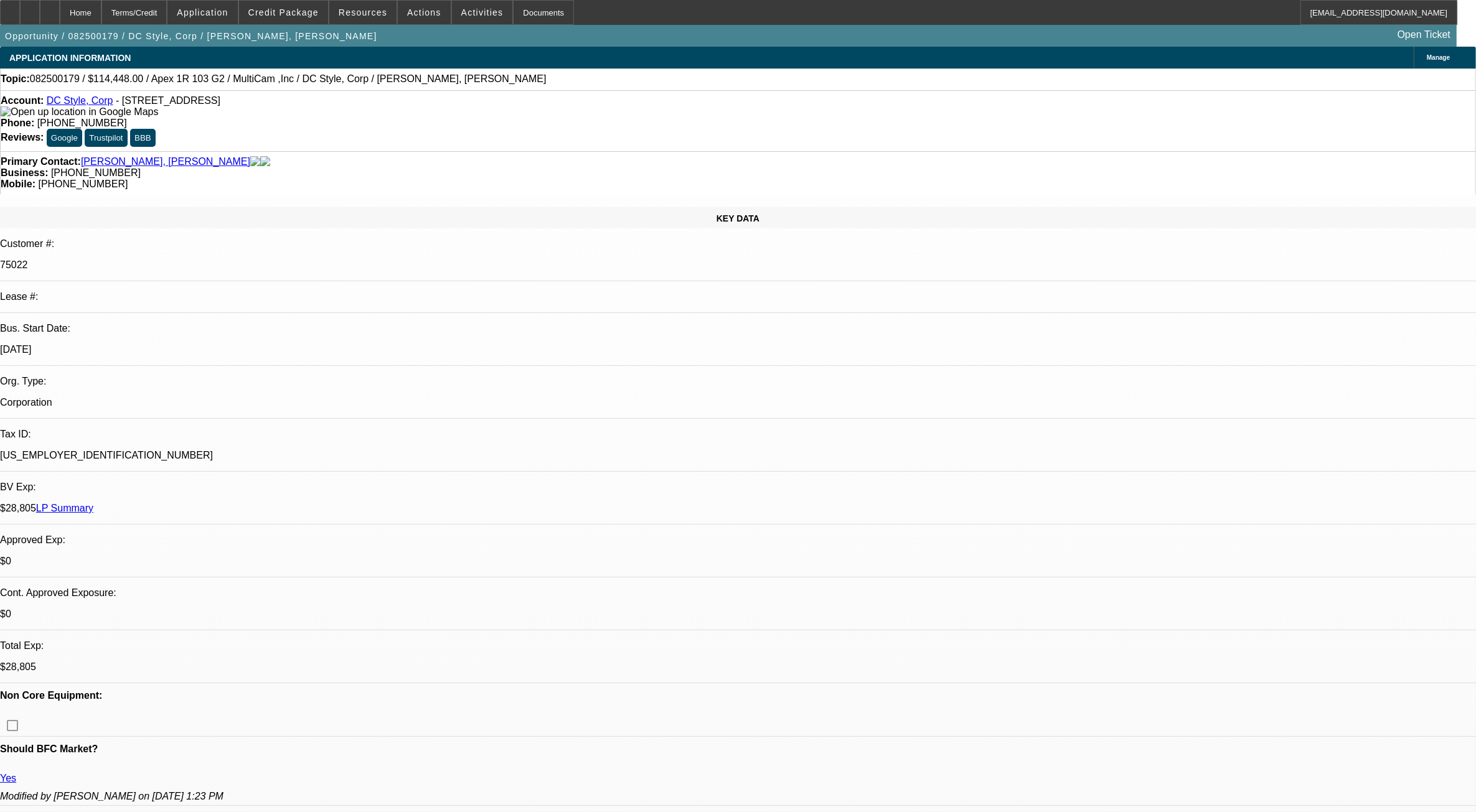
select select "0"
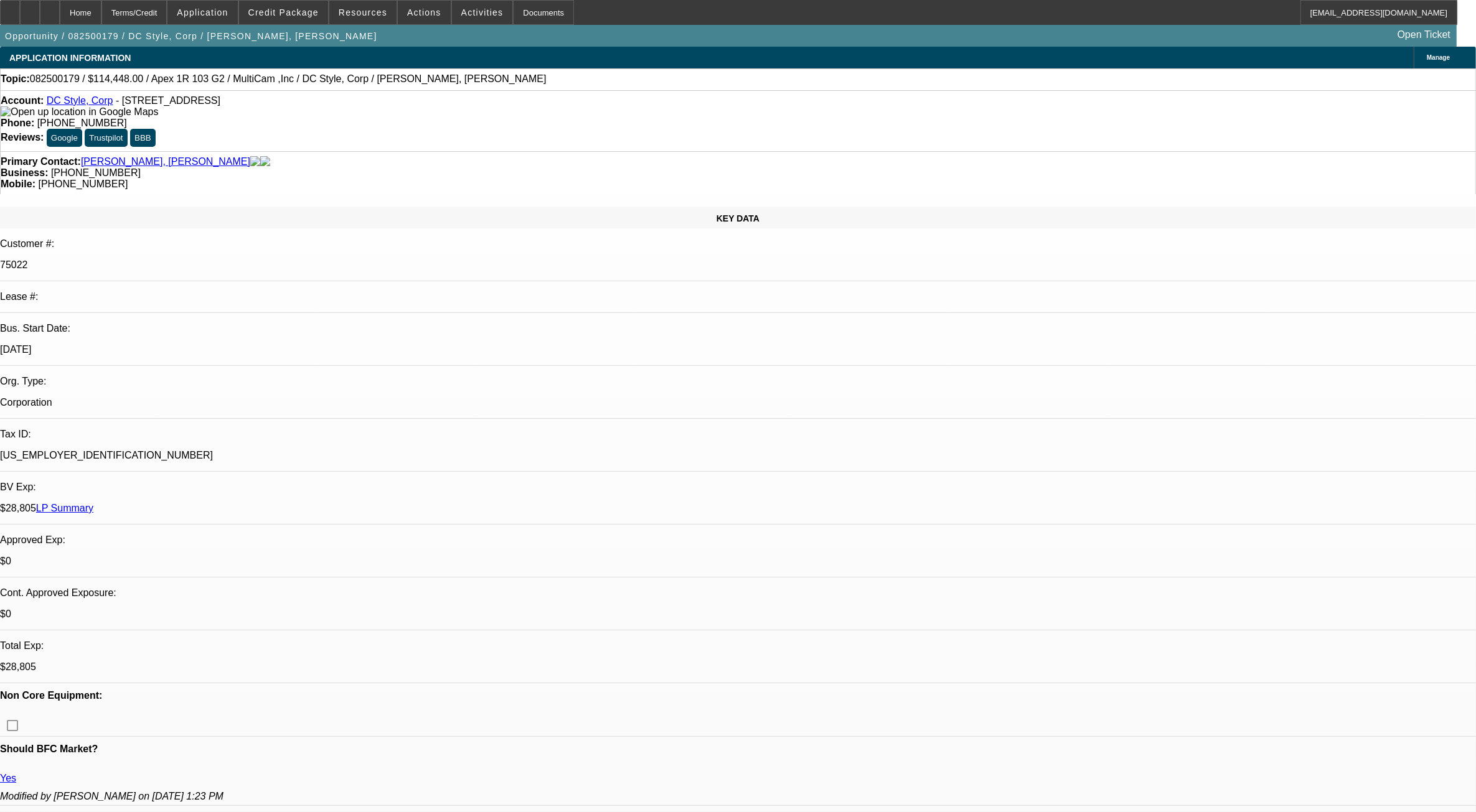
select select "0"
select select "1"
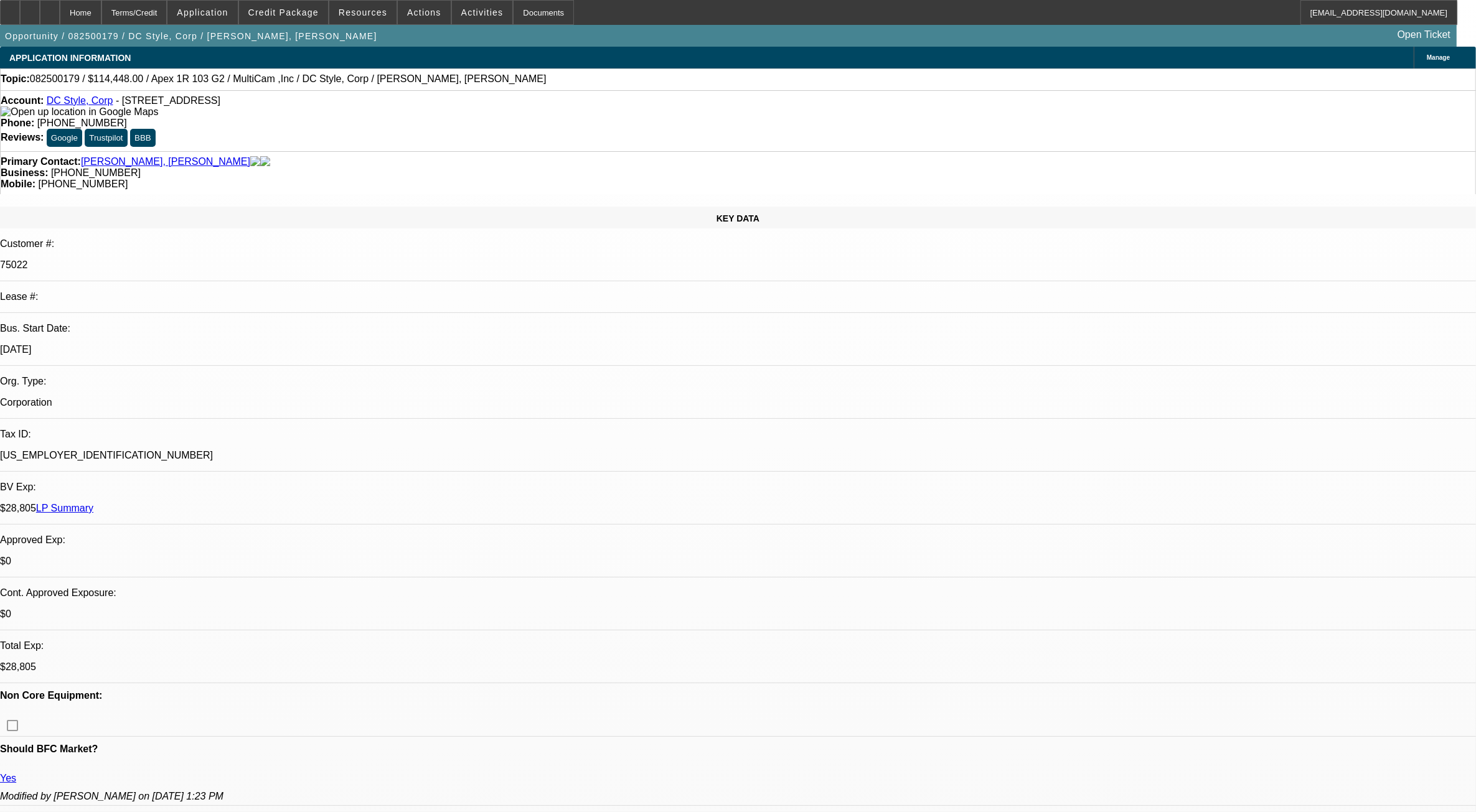
select select "6"
select select "1"
select select "6"
select select "1"
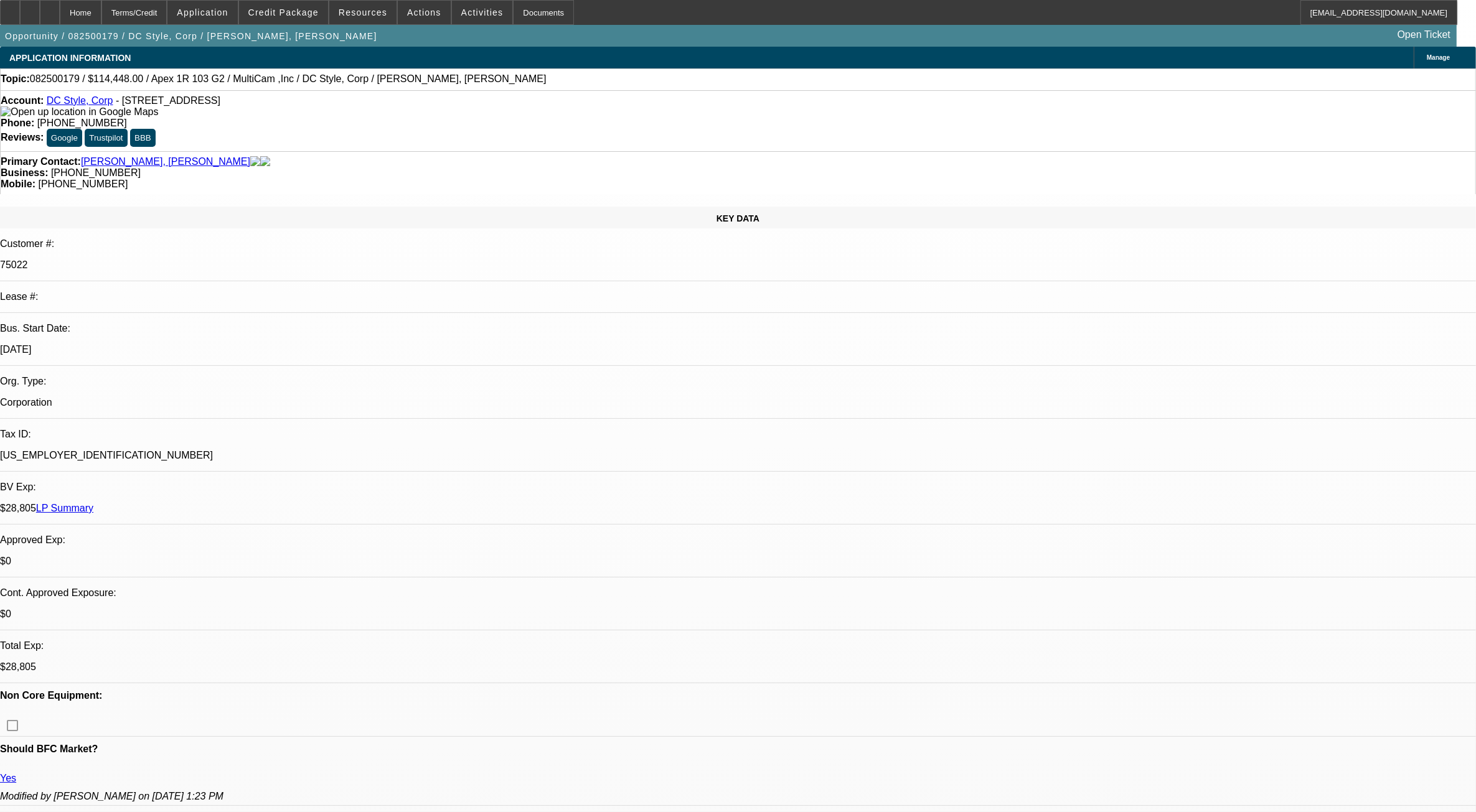
select select "1"
select select "6"
select select "1"
select select "6"
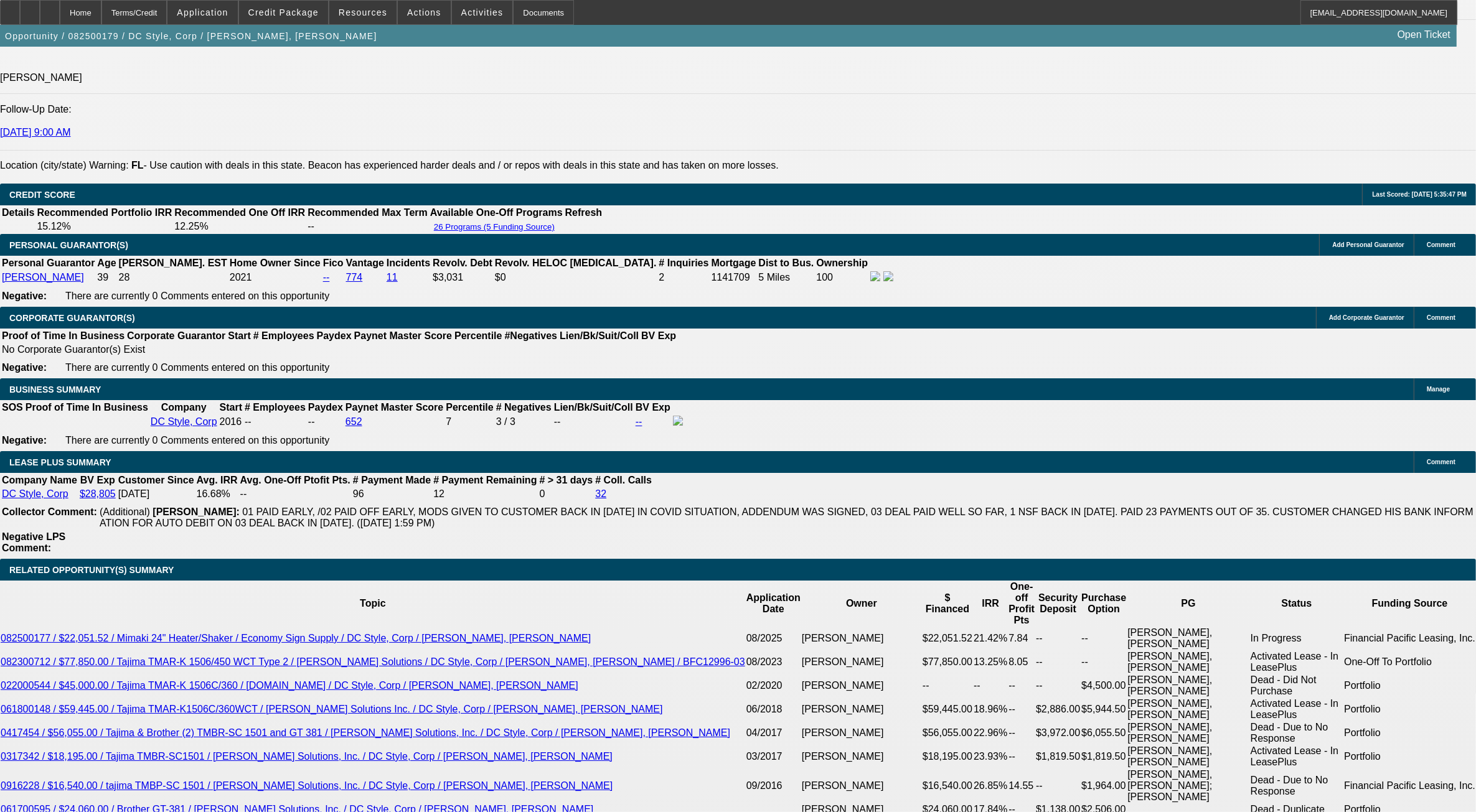
scroll to position [1945, 0]
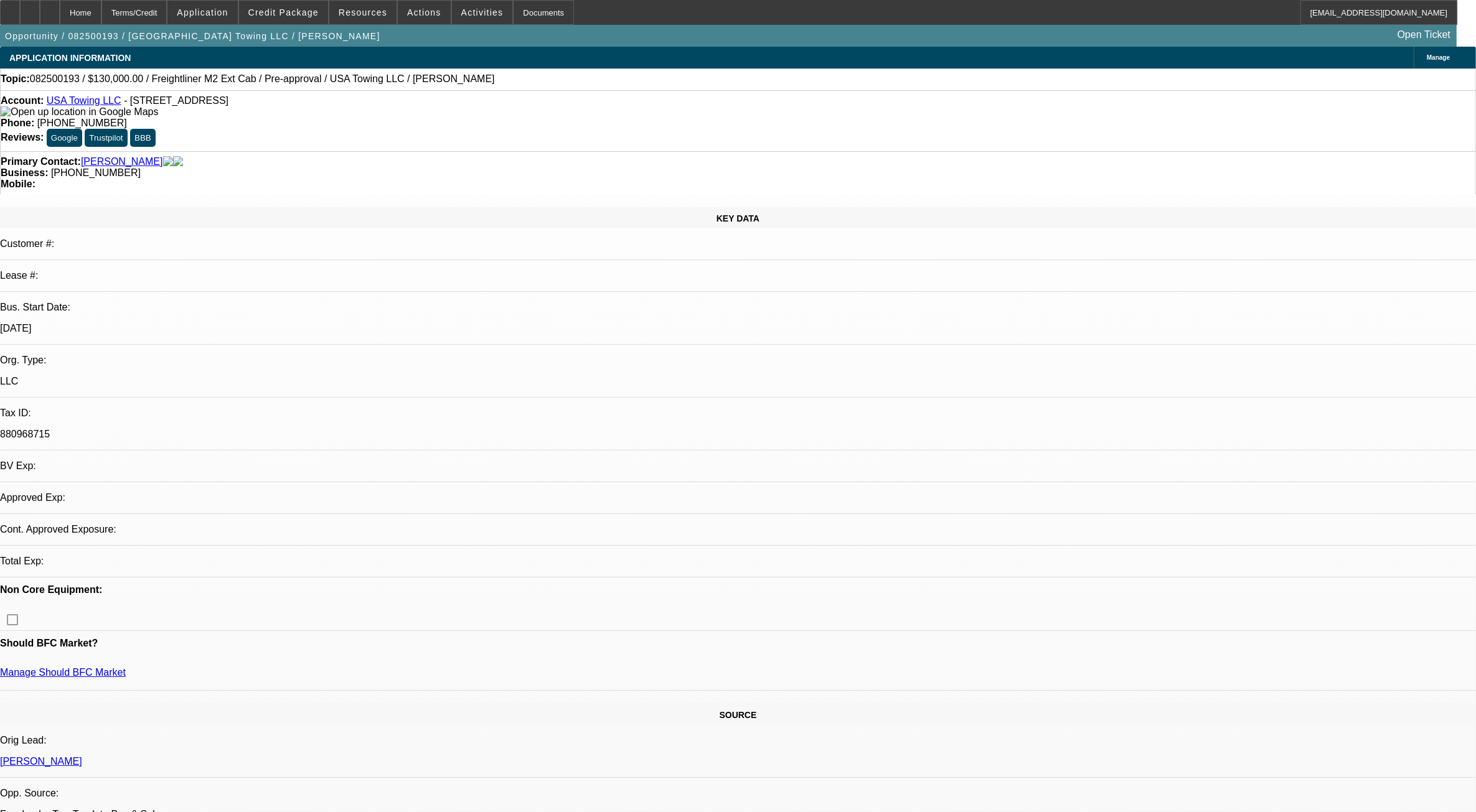
select select "0"
select select "0.1"
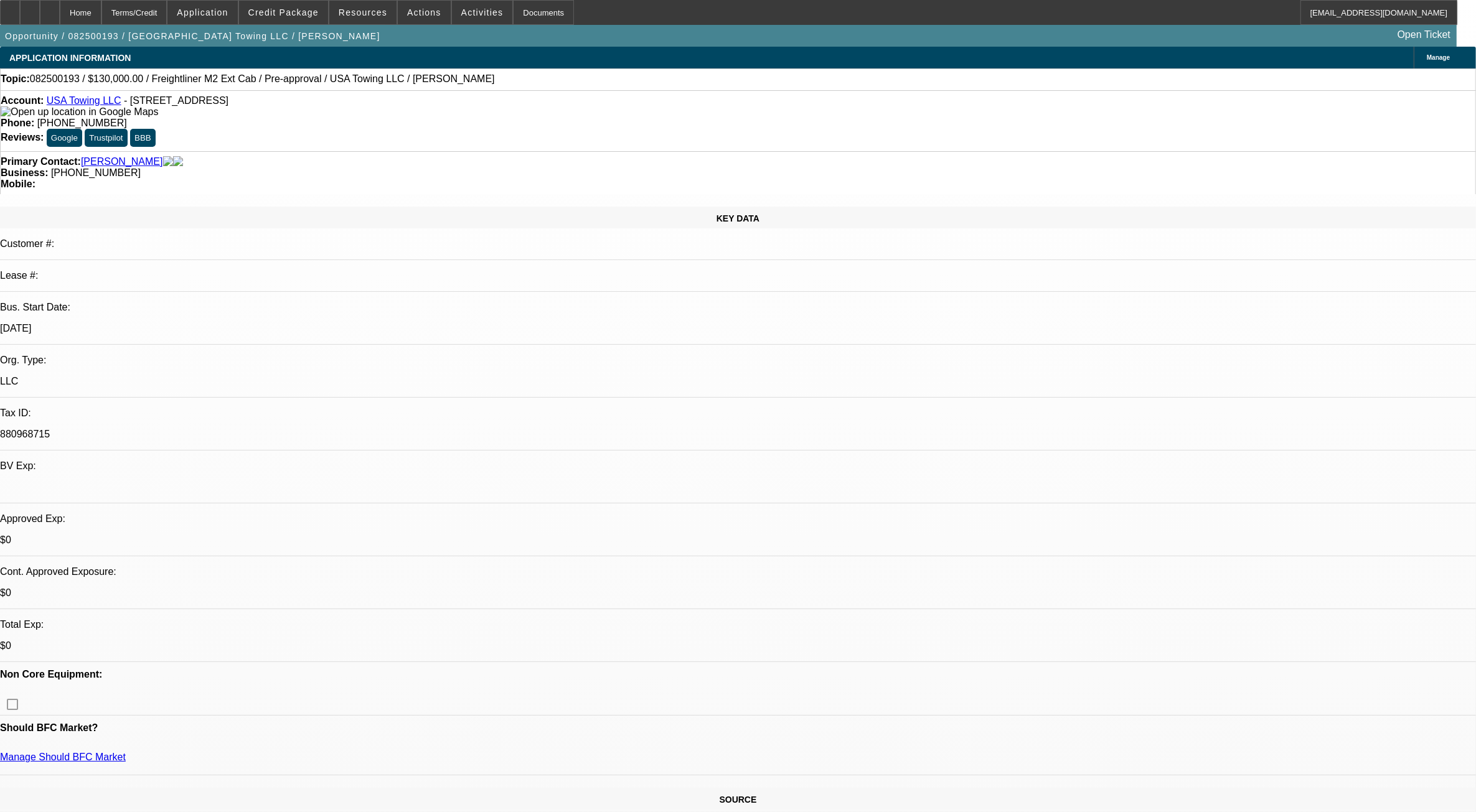
select select "1"
select select "3"
select select "4"
